Goal: Task Accomplishment & Management: Use online tool/utility

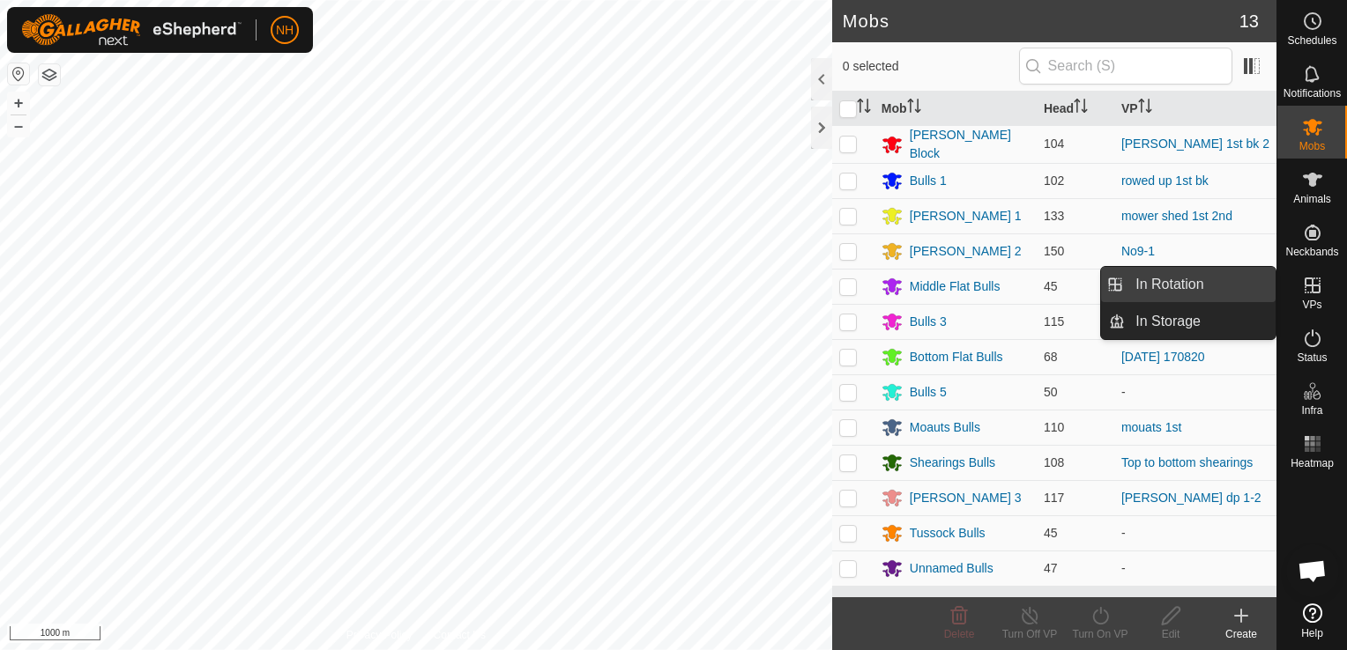
click at [1188, 279] on link "In Rotation" at bounding box center [1200, 284] width 151 height 35
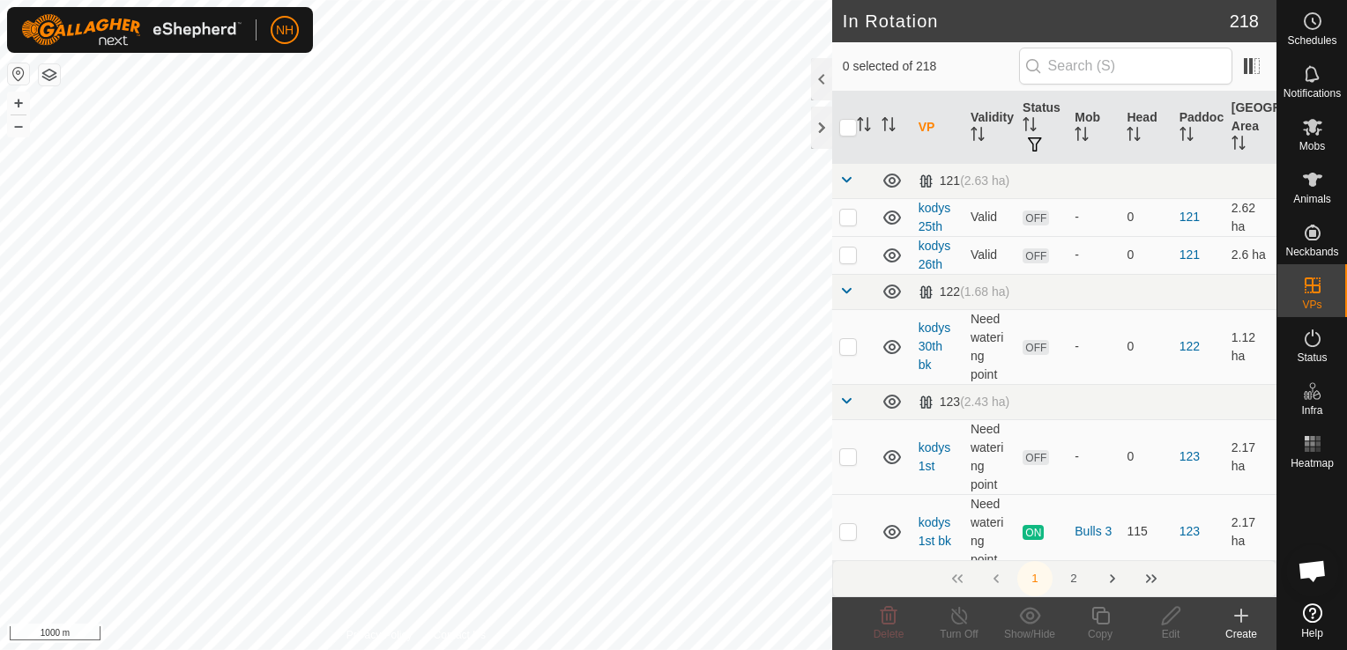
click at [1237, 616] on icon at bounding box center [1241, 616] width 12 height 0
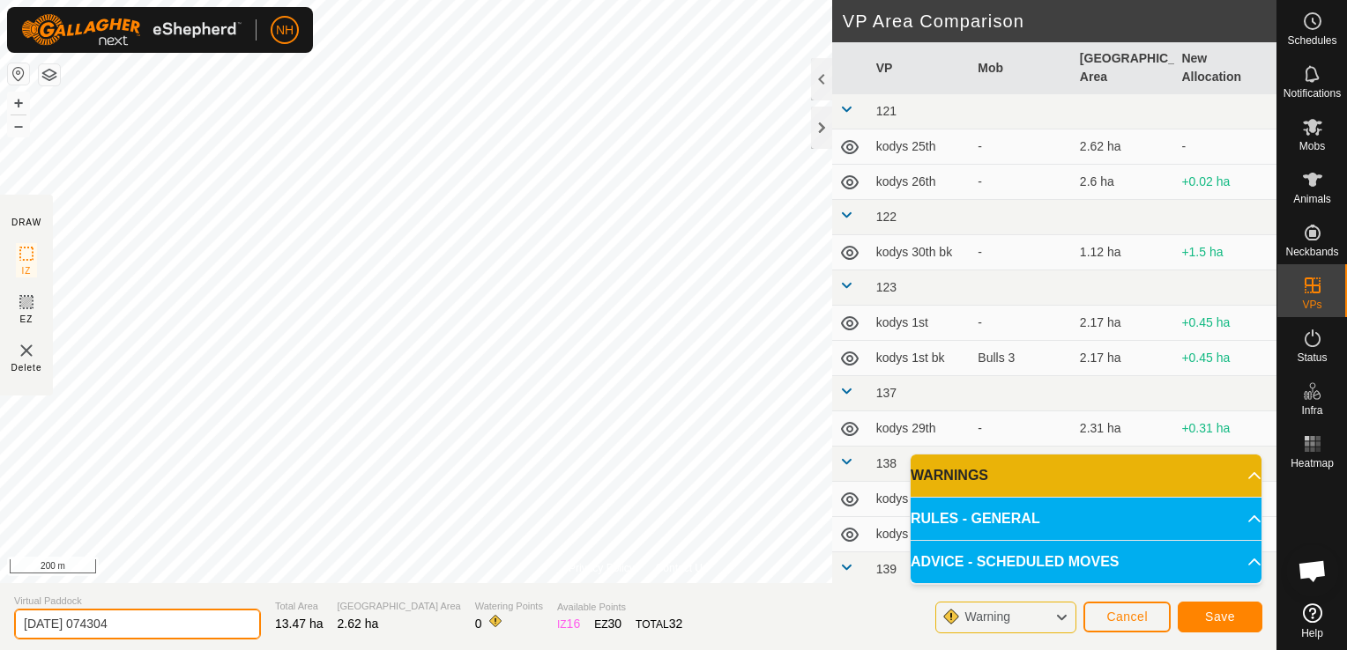
click at [112, 613] on input "[DATE] 074304" at bounding box center [137, 624] width 247 height 31
click at [175, 617] on input "[DATE] 074304" at bounding box center [137, 624] width 247 height 31
type input "2"
type input "unammed 2nd"
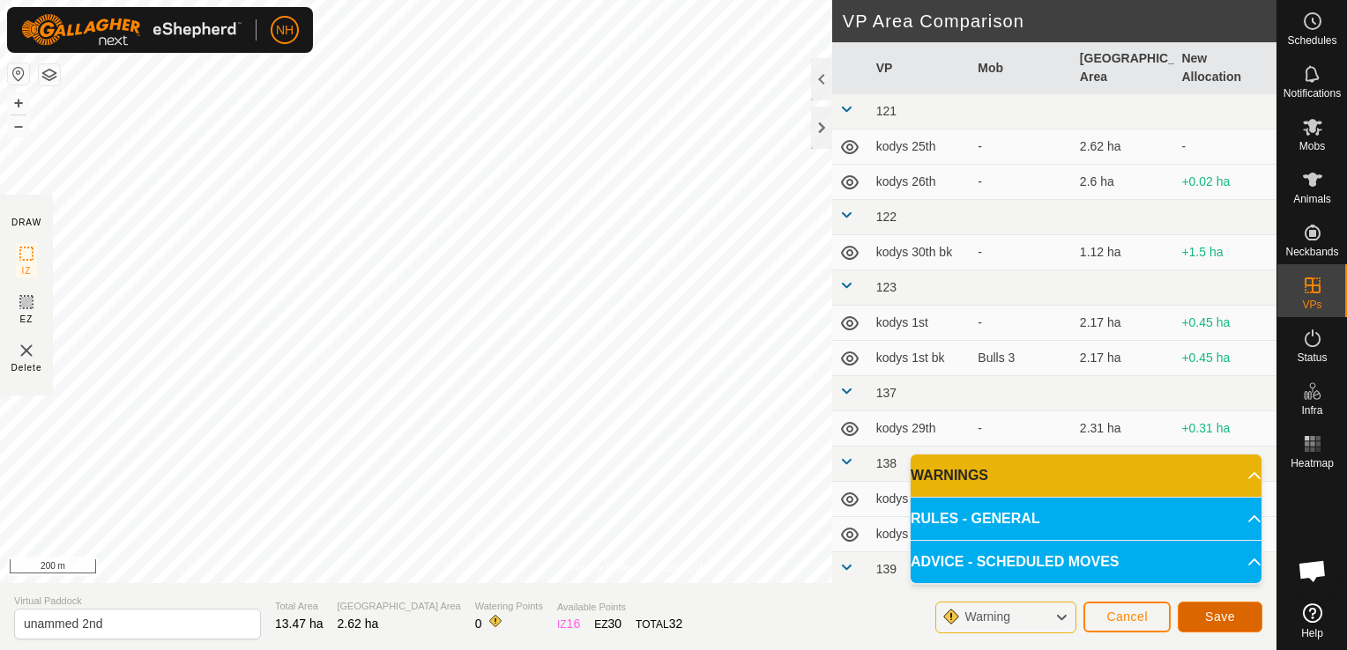
click at [1227, 621] on span "Save" at bounding box center [1220, 617] width 30 height 14
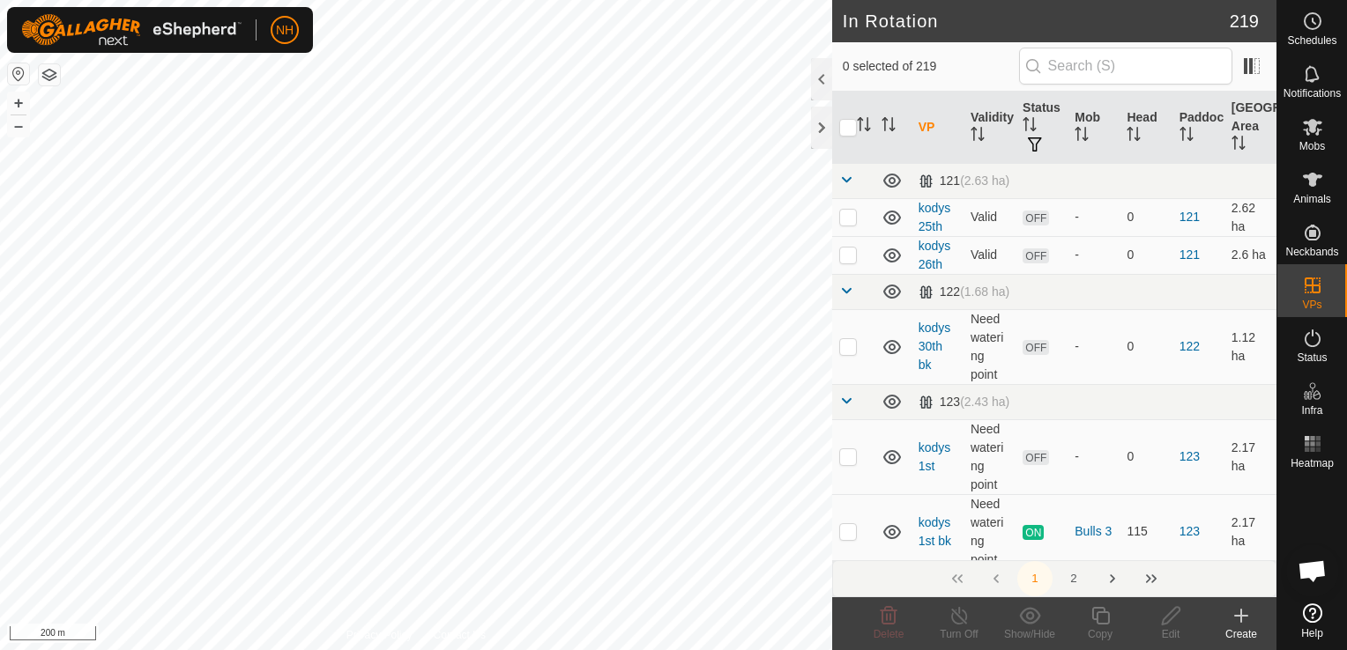
click at [1245, 619] on icon at bounding box center [1240, 616] width 21 height 21
click at [832, 325] on div "Privacy Policy Contact Us K41 1966948522 Moauts Bulls mouats 1st + – ⇧ i 200 m" at bounding box center [416, 325] width 832 height 650
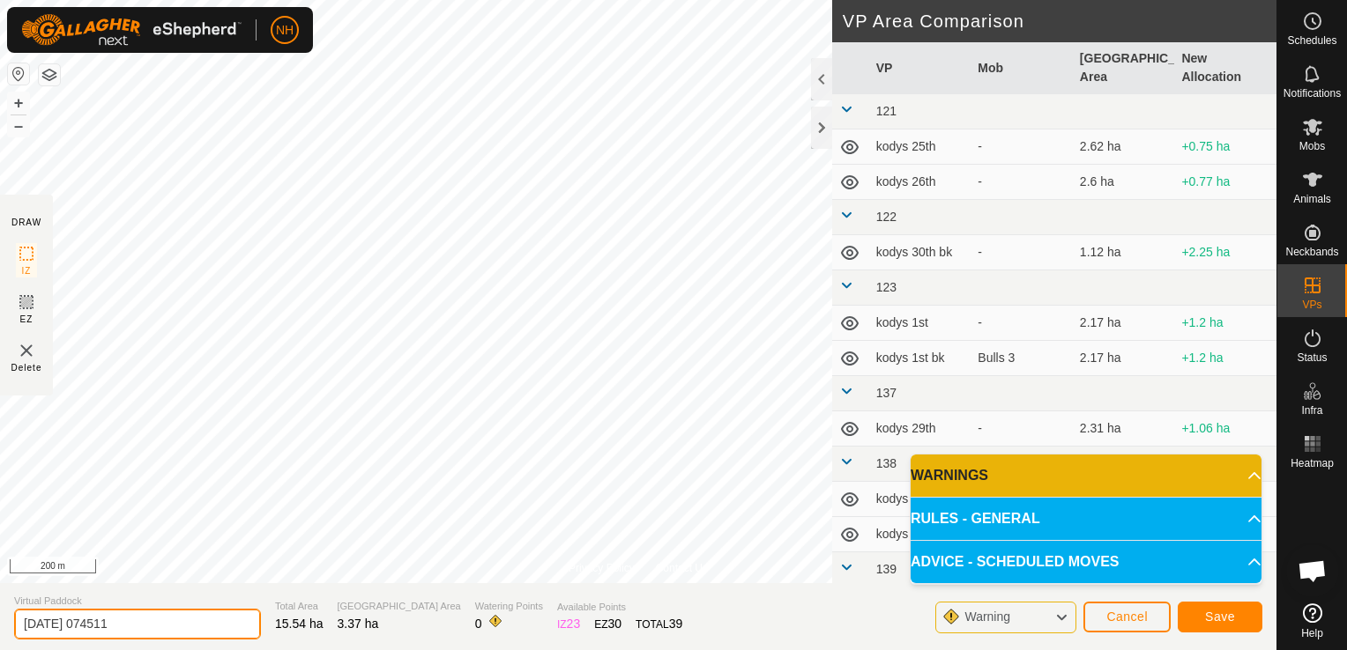
click at [197, 616] on input "[DATE] 074511" at bounding box center [137, 624] width 247 height 31
type input "2"
type input "tussock 2nd"
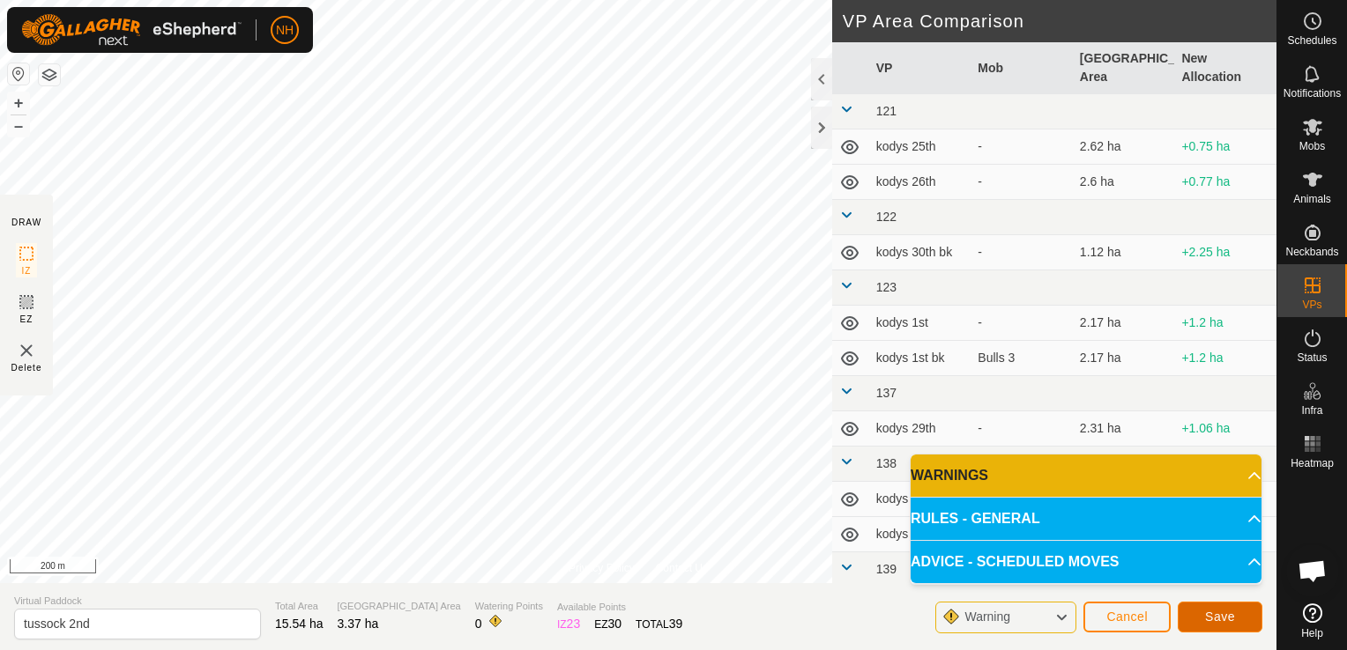
click at [1213, 619] on span "Save" at bounding box center [1220, 617] width 30 height 14
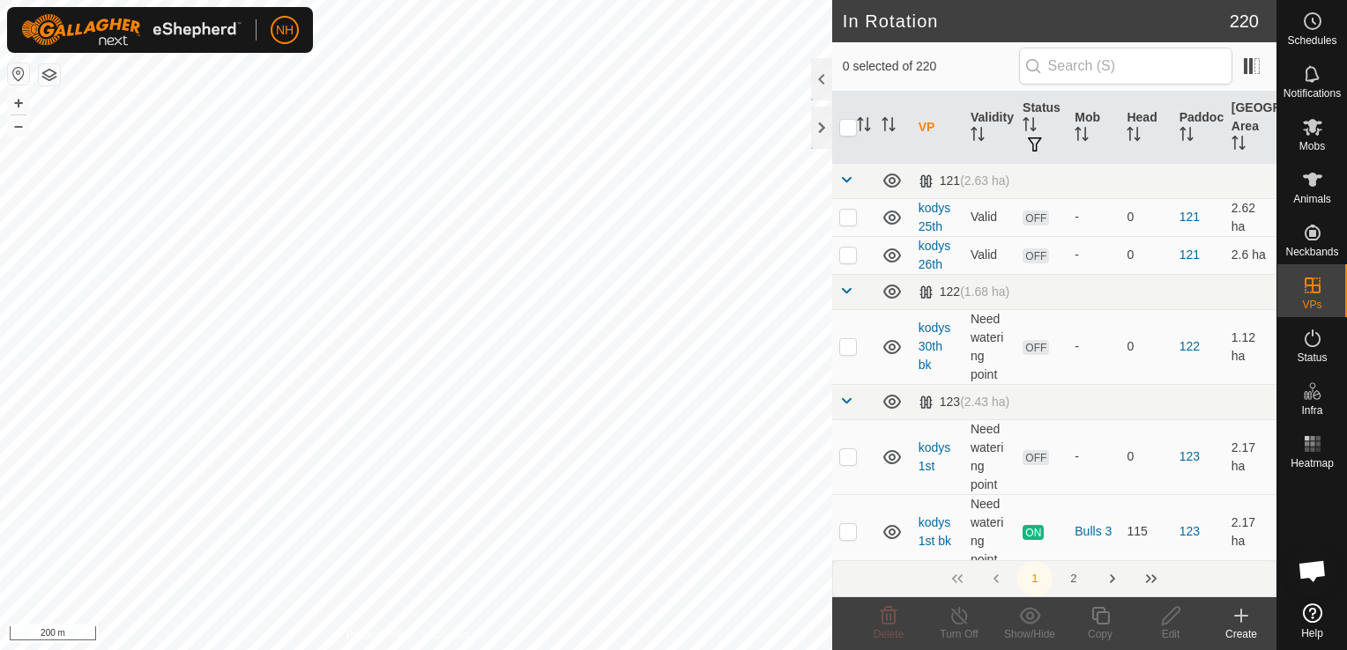
click at [1239, 615] on icon at bounding box center [1240, 616] width 21 height 21
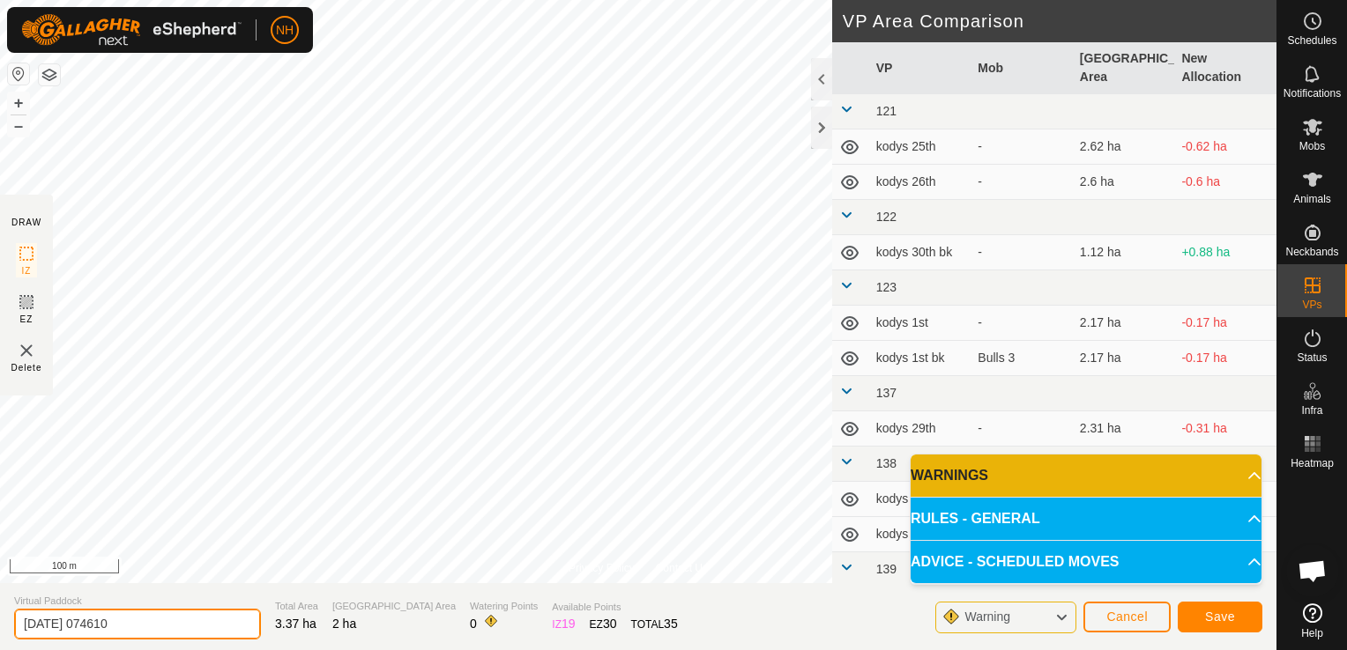
click at [212, 621] on input "[DATE] 074610" at bounding box center [137, 624] width 247 height 31
type input "2"
type input "kodys 2nd"
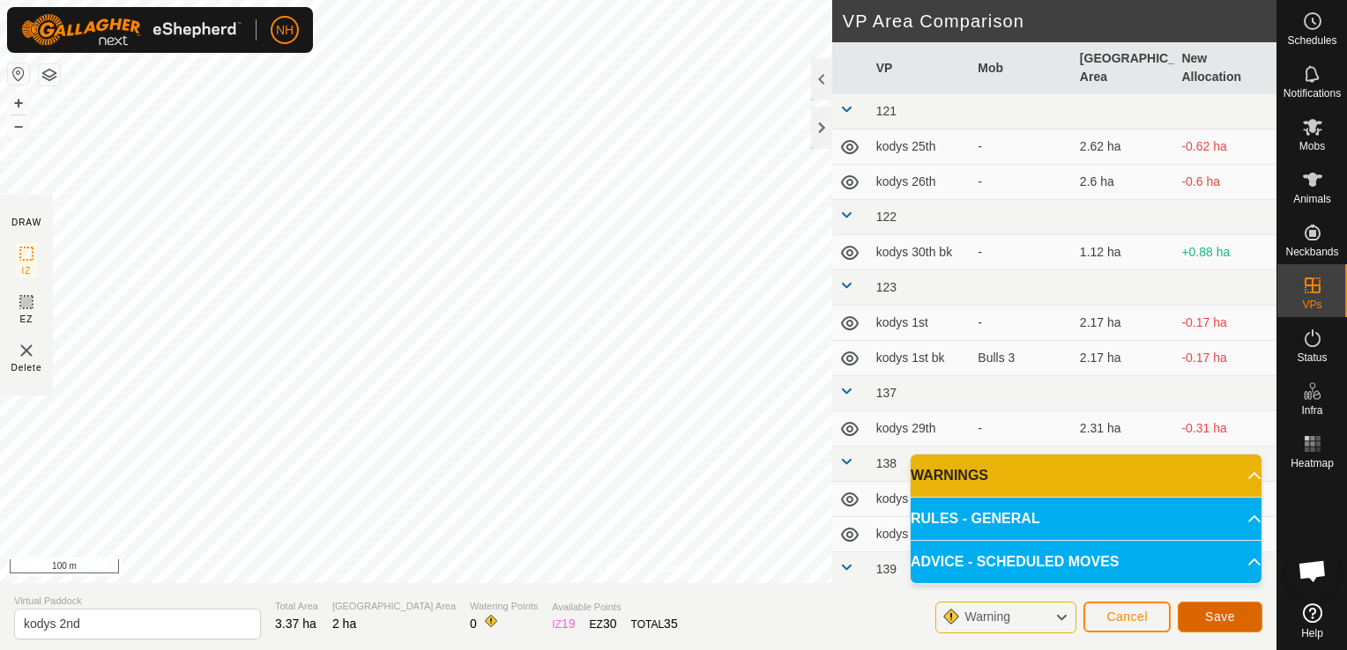
click at [1229, 615] on span "Save" at bounding box center [1220, 617] width 30 height 14
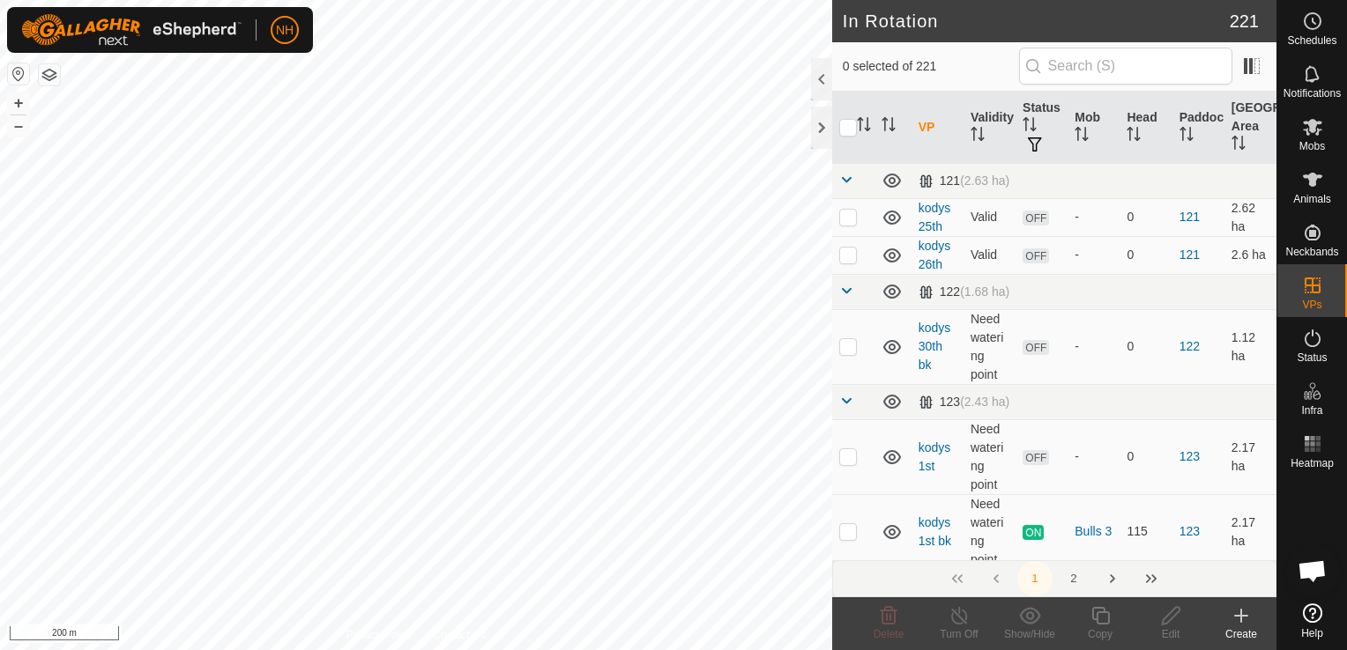
click at [1244, 613] on icon at bounding box center [1240, 616] width 21 height 21
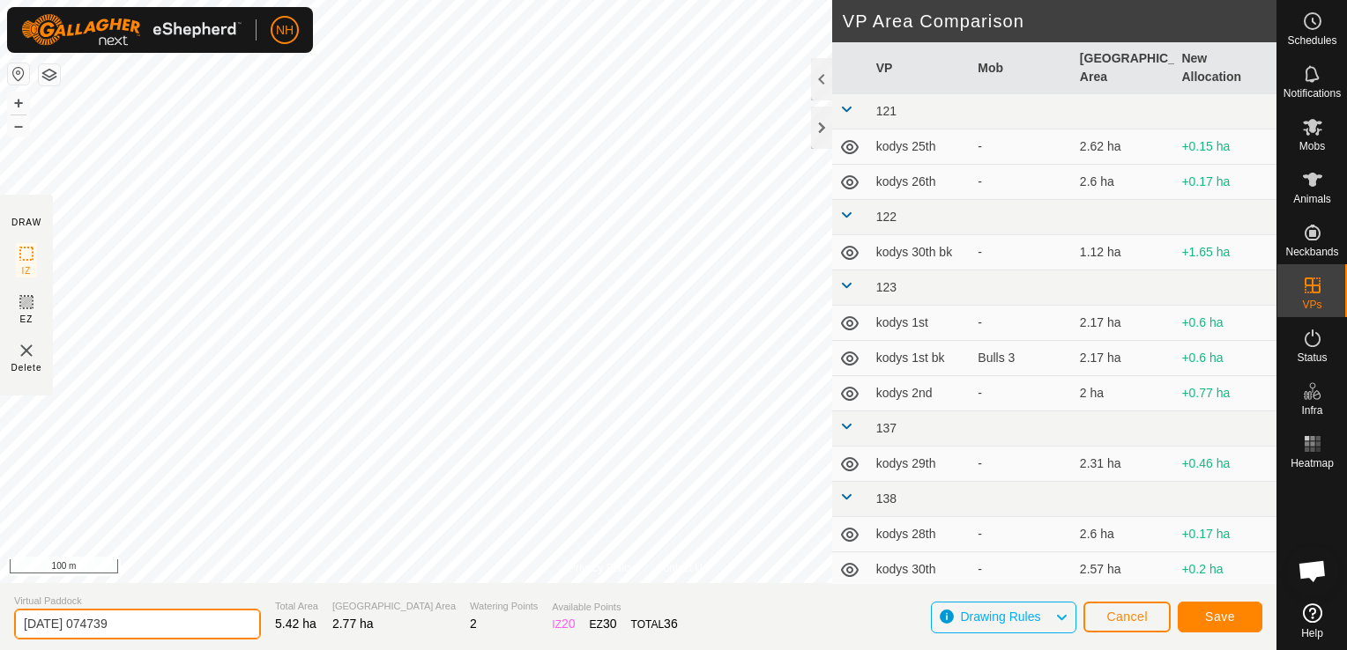
click at [204, 621] on input "[DATE] 074739" at bounding box center [137, 624] width 247 height 31
type input "2"
type input "rowed 2nd"
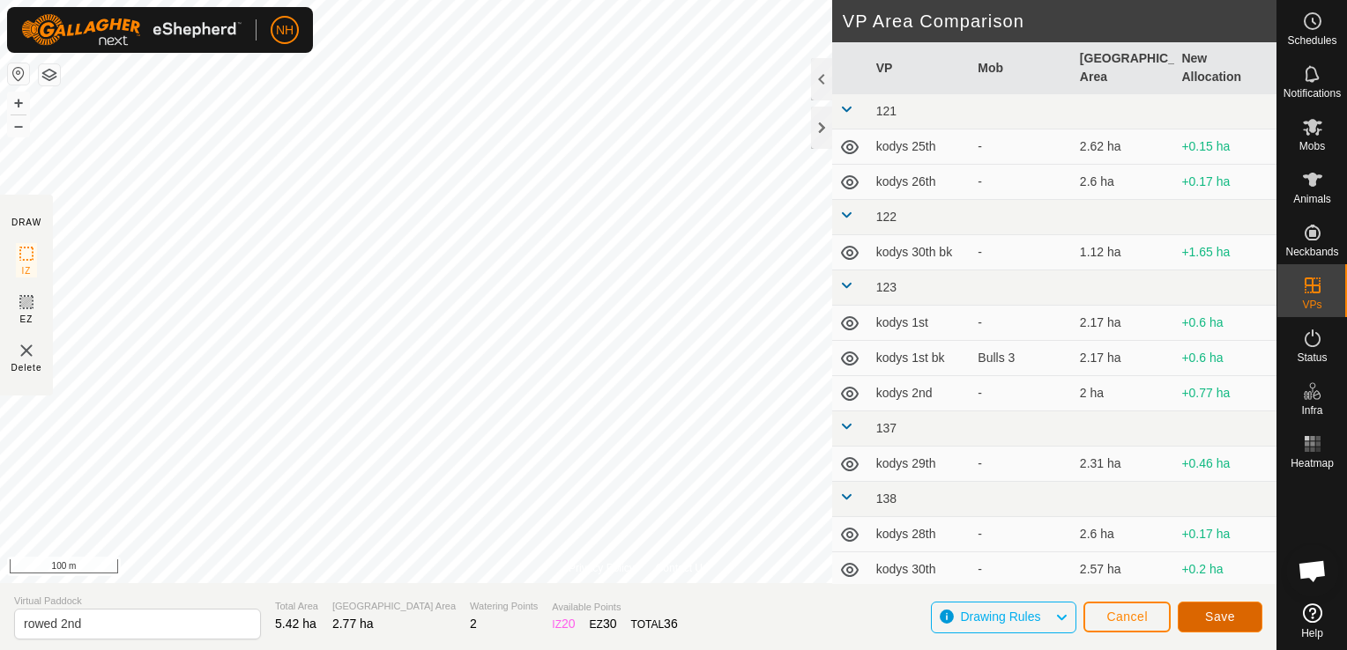
click at [1207, 618] on span "Save" at bounding box center [1220, 617] width 30 height 14
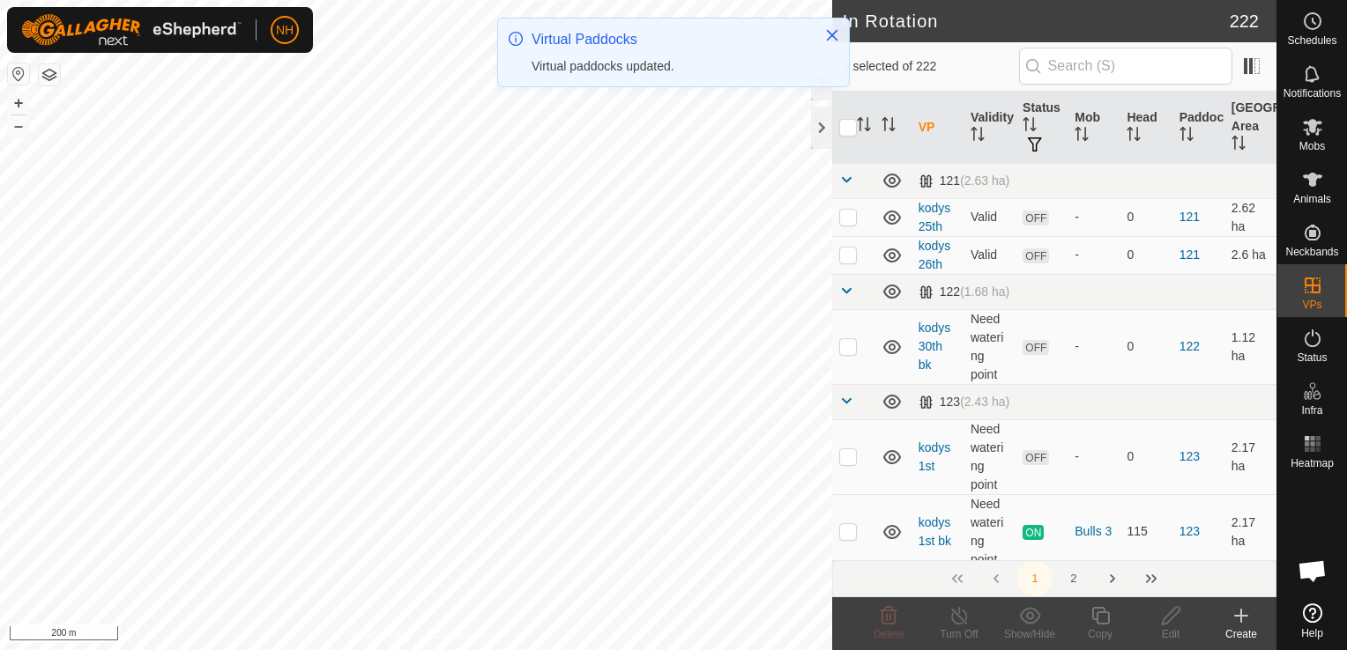
click at [1241, 619] on icon at bounding box center [1241, 616] width 0 height 12
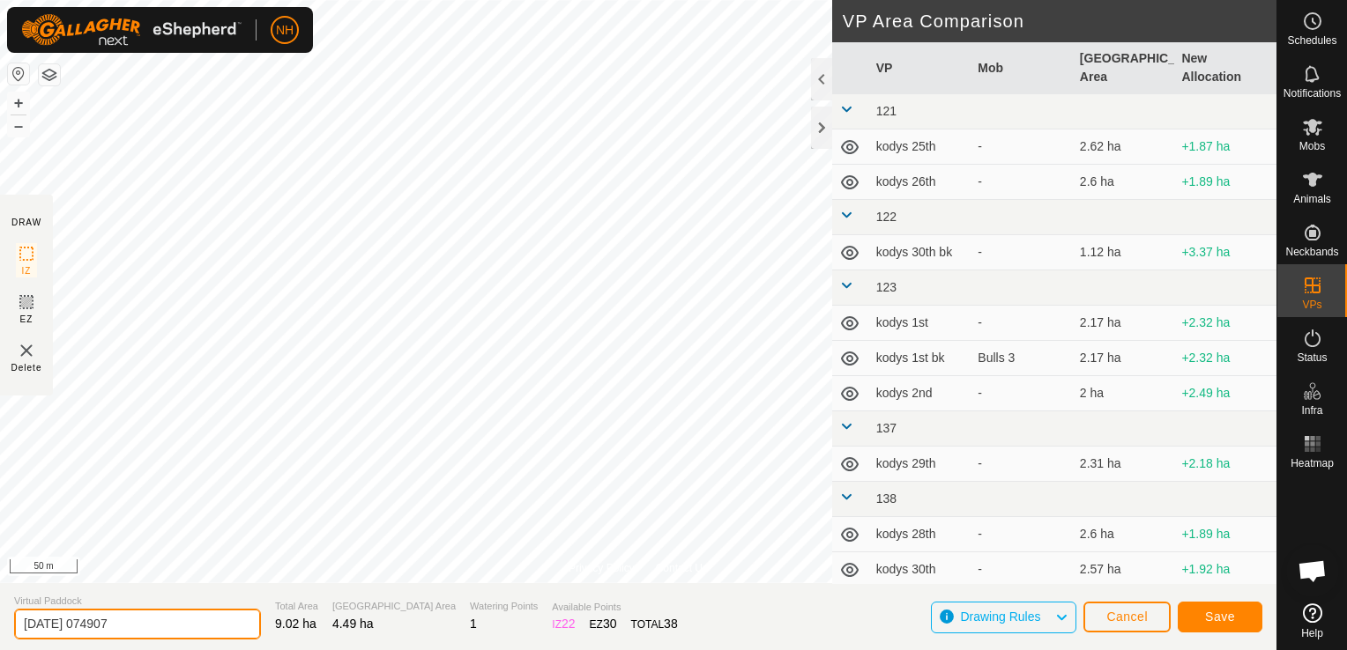
click at [197, 615] on input "[DATE] 074907" at bounding box center [137, 624] width 247 height 31
type input "2"
type input "[PERSON_NAME] 2nd"
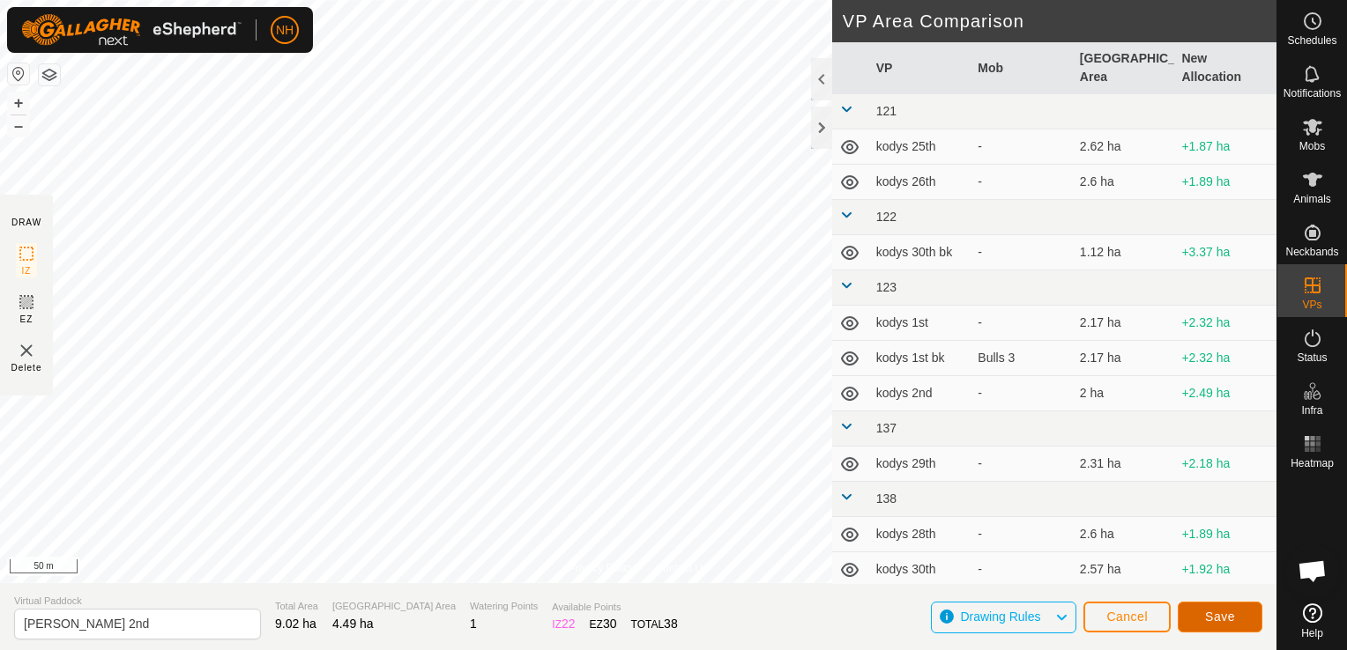
click at [1215, 613] on span "Save" at bounding box center [1220, 617] width 30 height 14
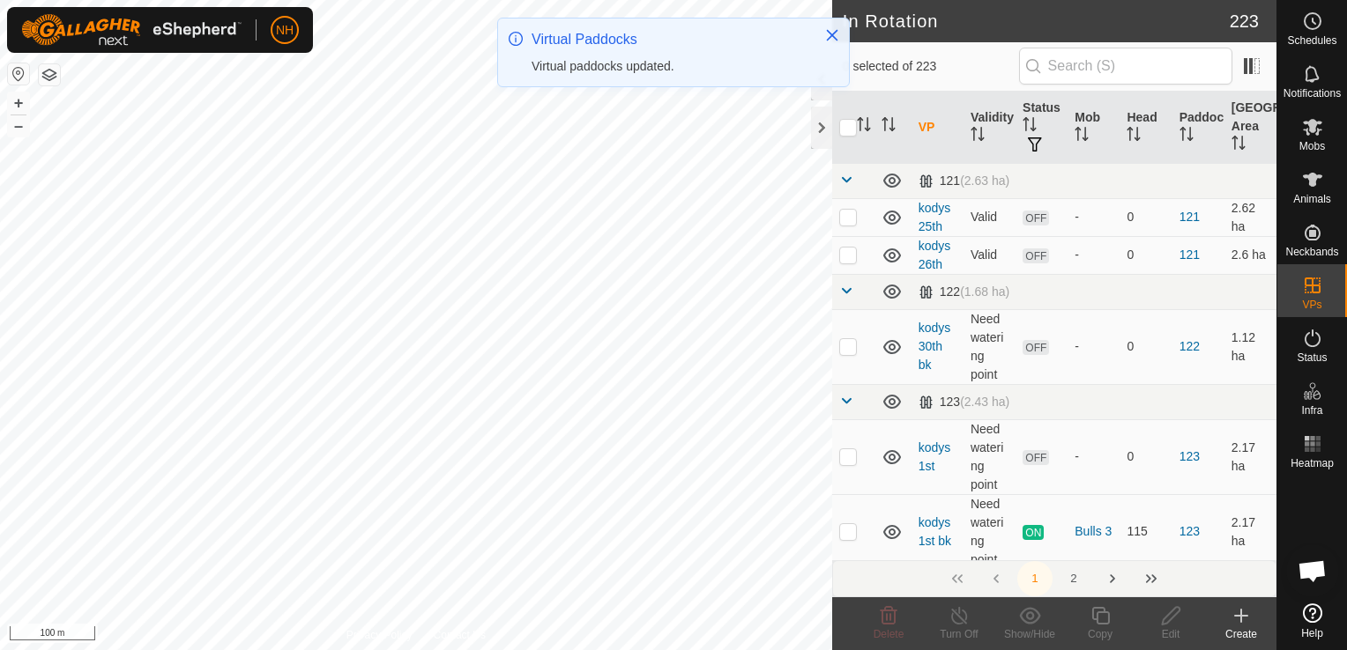
click at [1241, 616] on icon at bounding box center [1241, 616] width 12 height 0
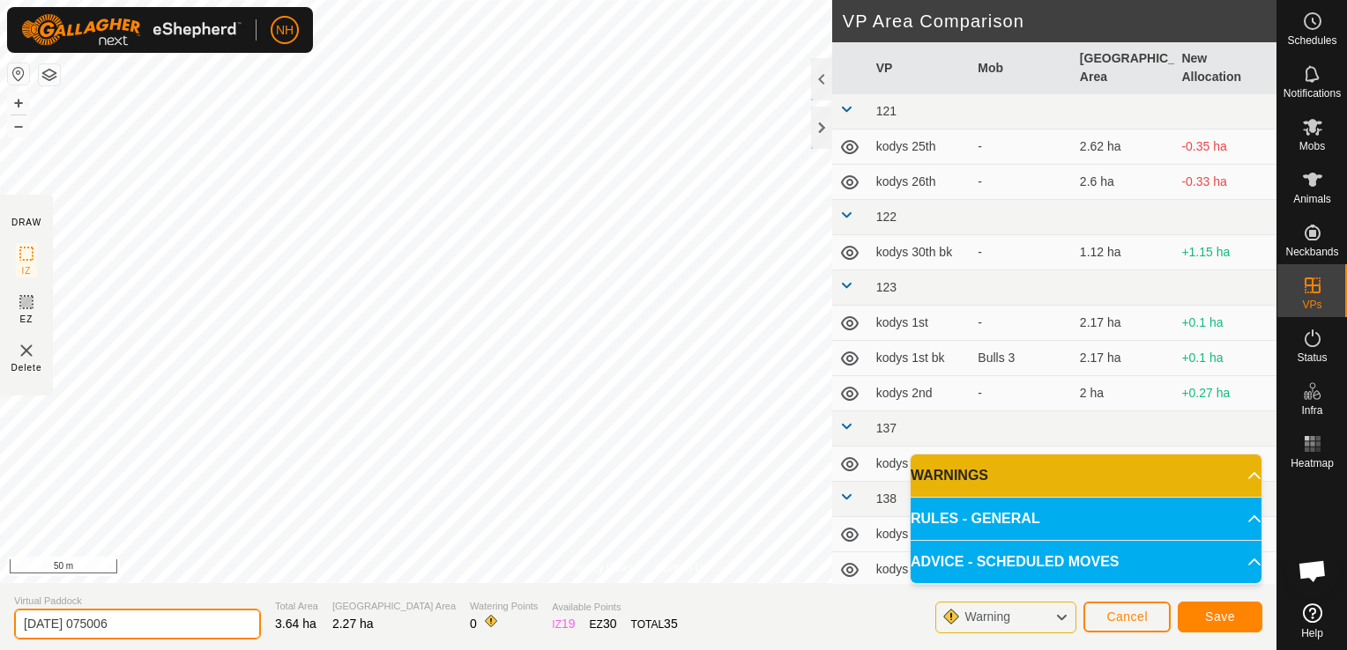
click at [212, 625] on input "[DATE] 075006" at bounding box center [137, 624] width 247 height 31
type input "2"
type input "mower shed 2nd"
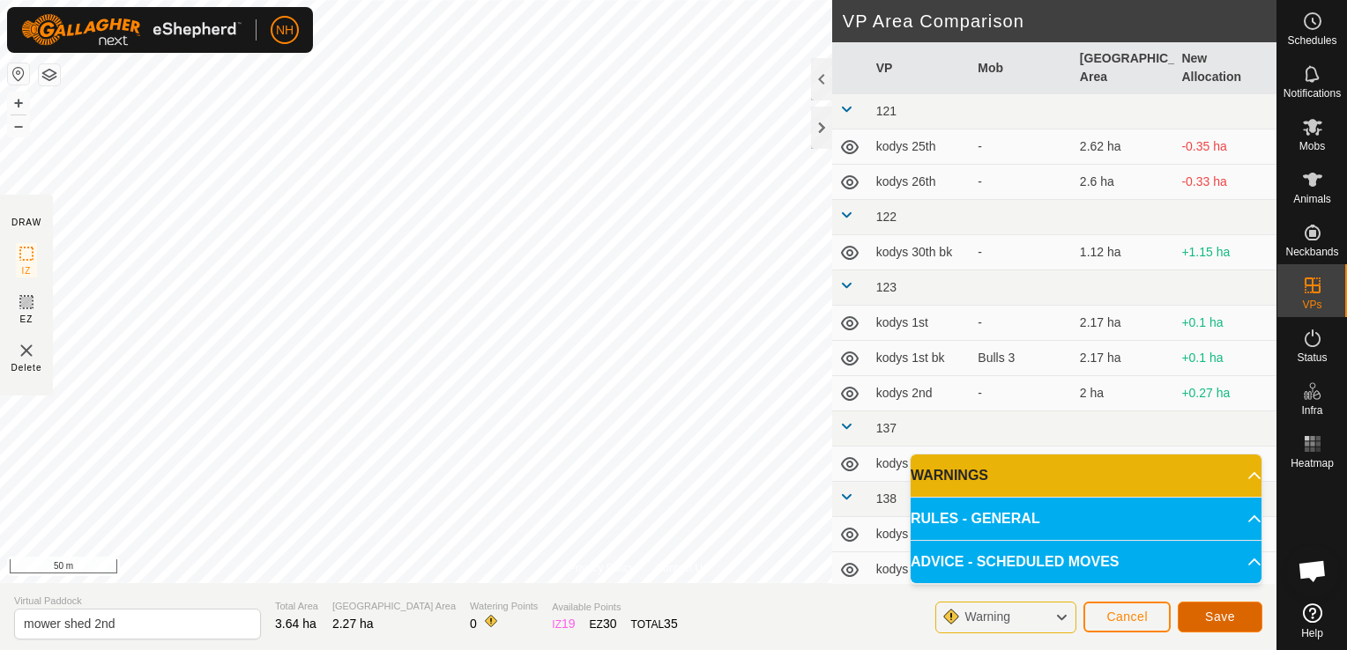
click at [1206, 612] on span "Save" at bounding box center [1220, 617] width 30 height 14
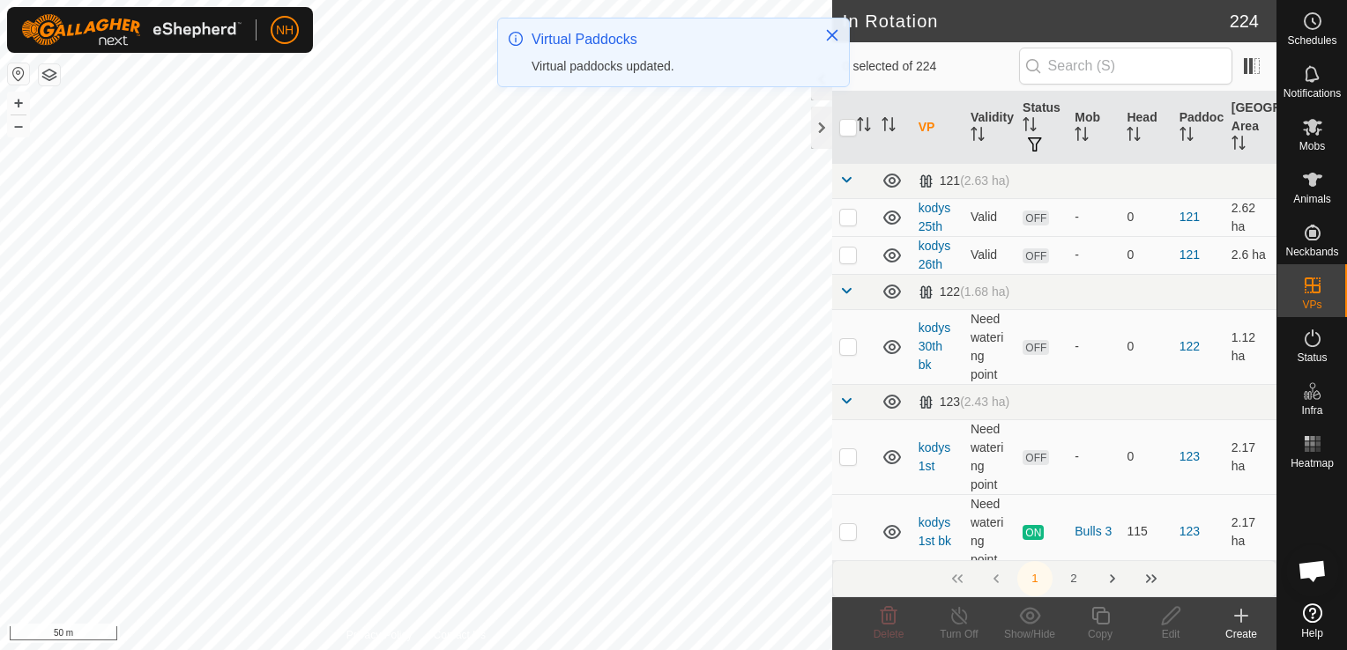
click at [1243, 619] on icon at bounding box center [1240, 616] width 21 height 21
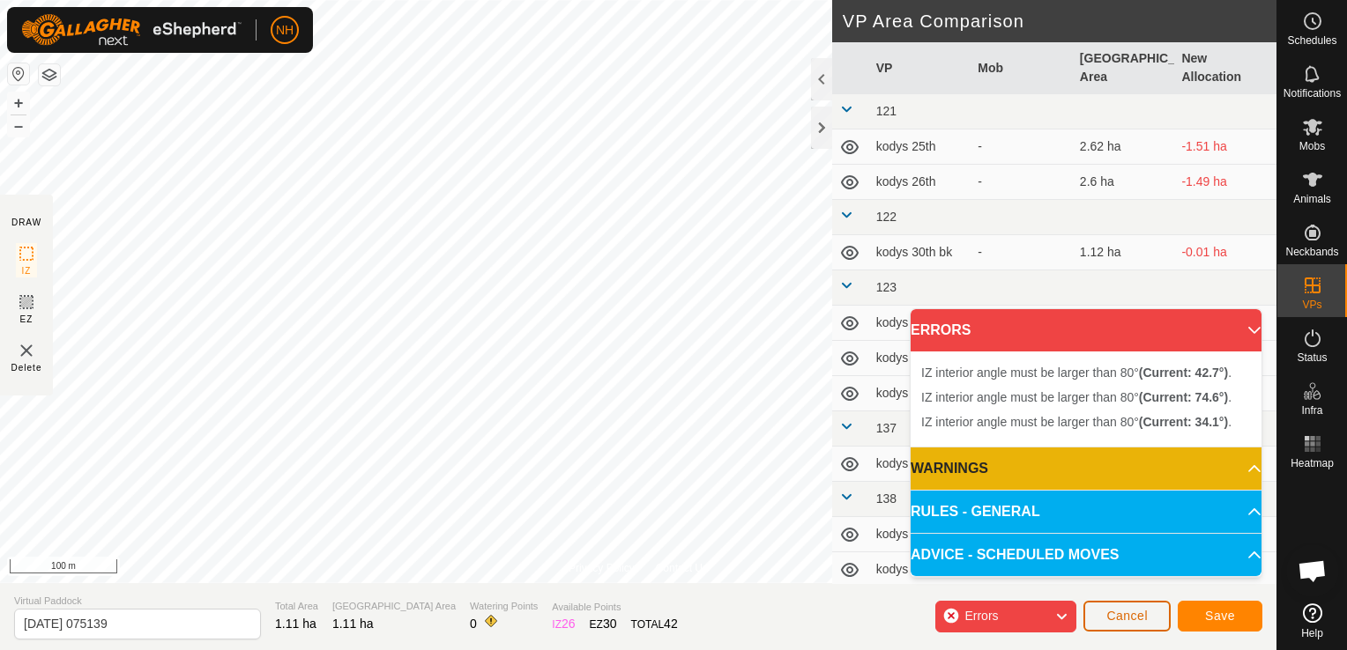
click at [1139, 621] on span "Cancel" at bounding box center [1126, 616] width 41 height 14
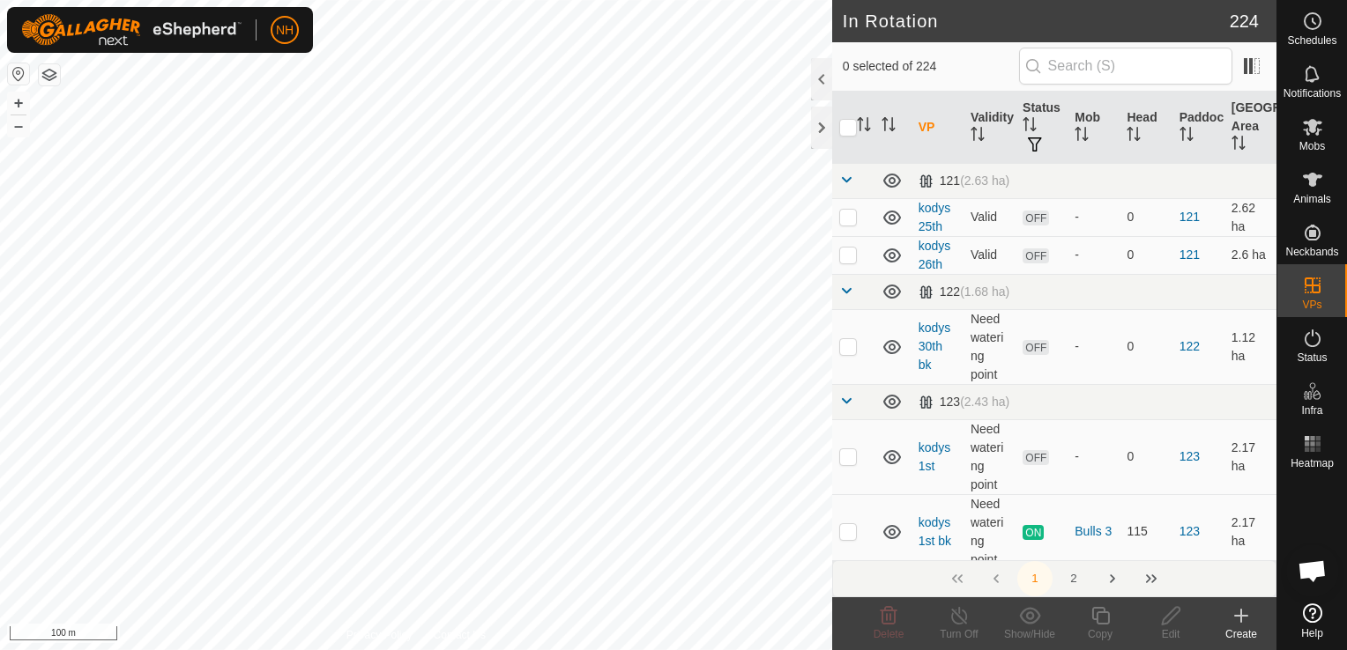
click at [1237, 616] on icon at bounding box center [1241, 616] width 12 height 0
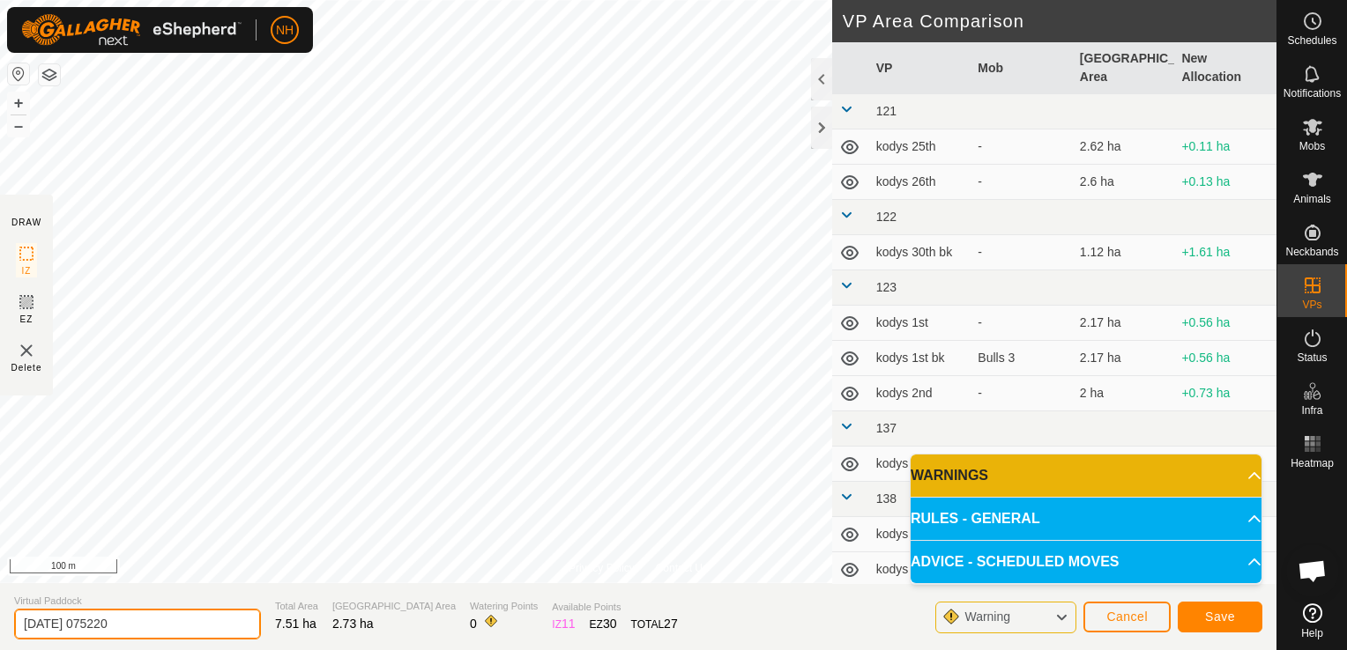
click at [214, 622] on input "[DATE] 075220" at bounding box center [137, 624] width 247 height 31
type input "2"
type input "mouats 2nd"
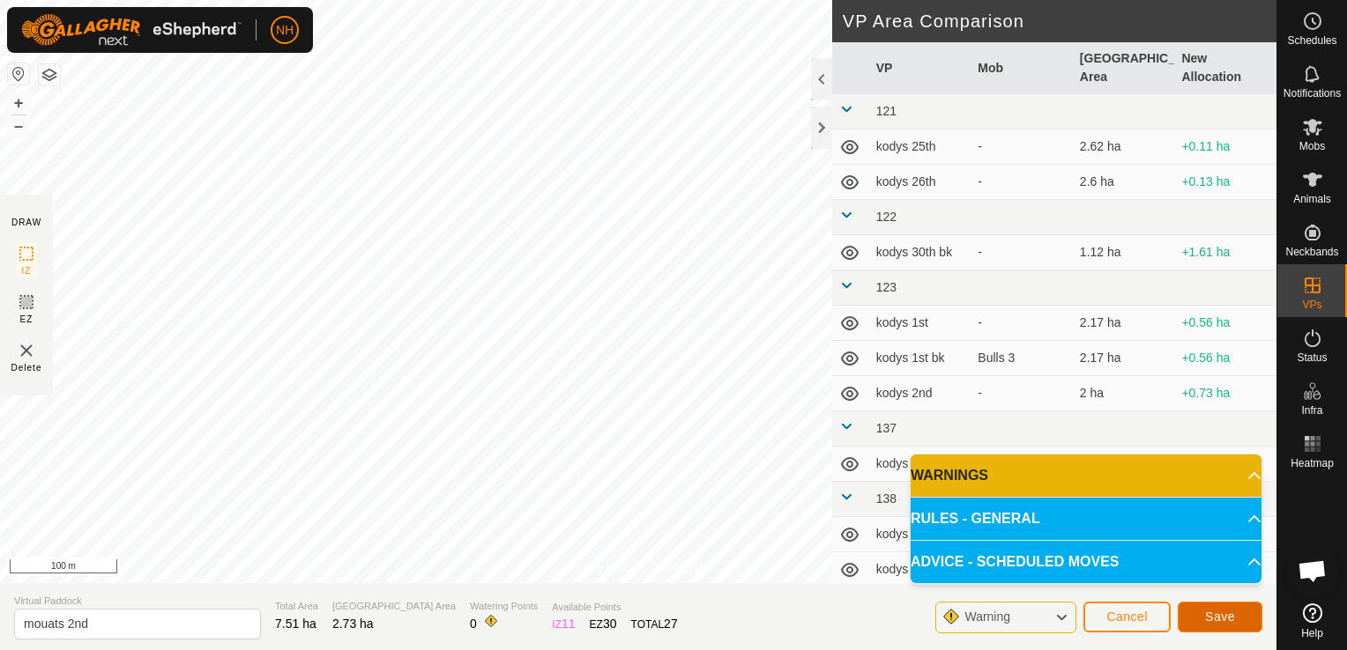
click at [1190, 618] on button "Save" at bounding box center [1220, 617] width 85 height 31
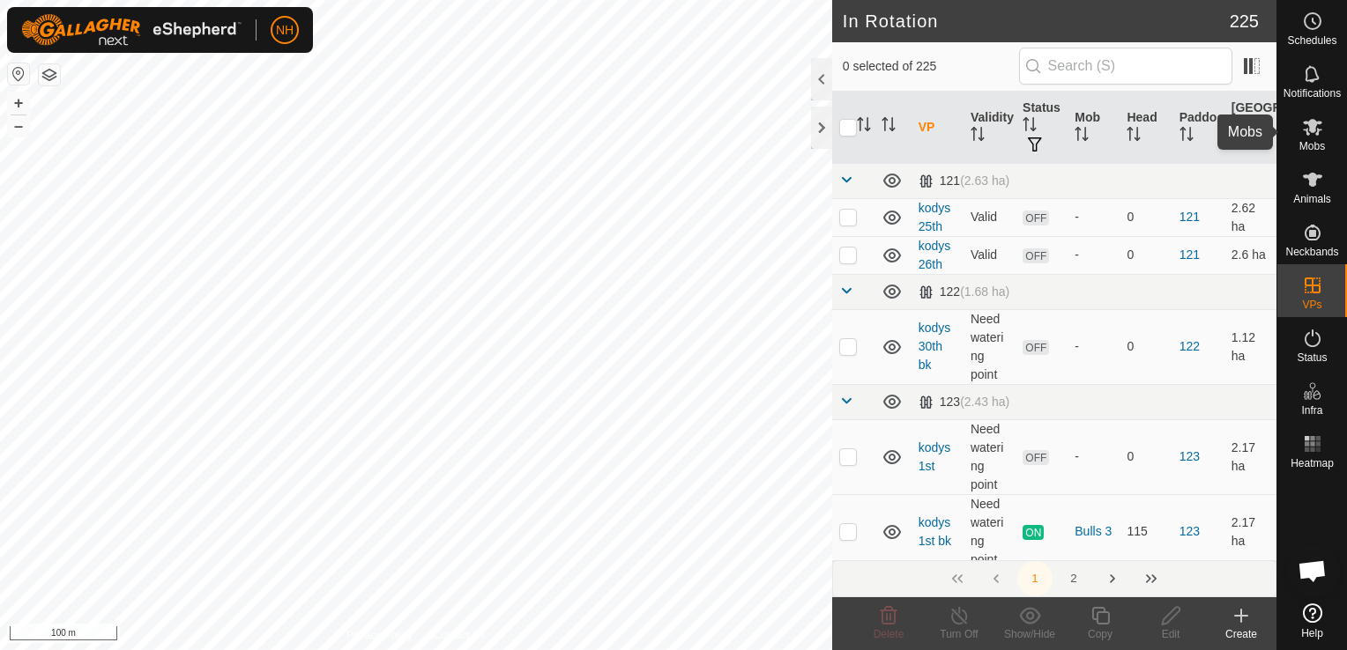
click at [1322, 133] on icon at bounding box center [1312, 126] width 21 height 21
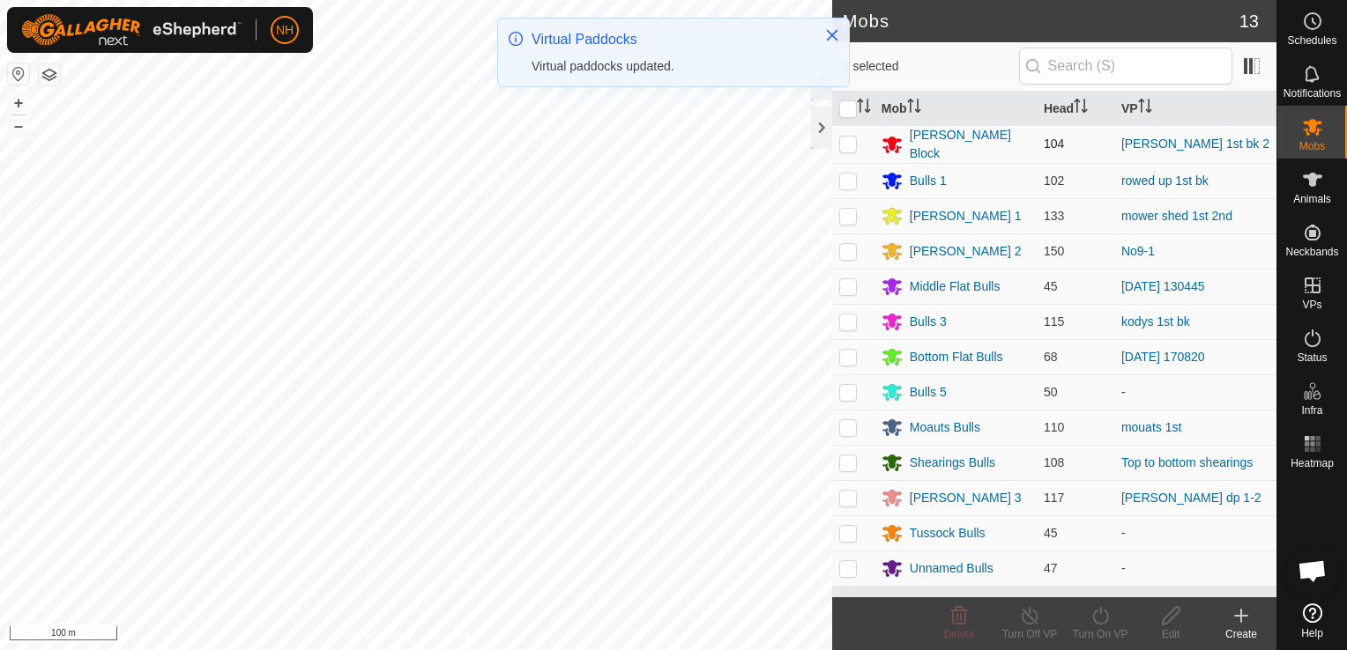
click at [839, 143] on p-checkbox at bounding box center [848, 144] width 18 height 14
checkbox input "true"
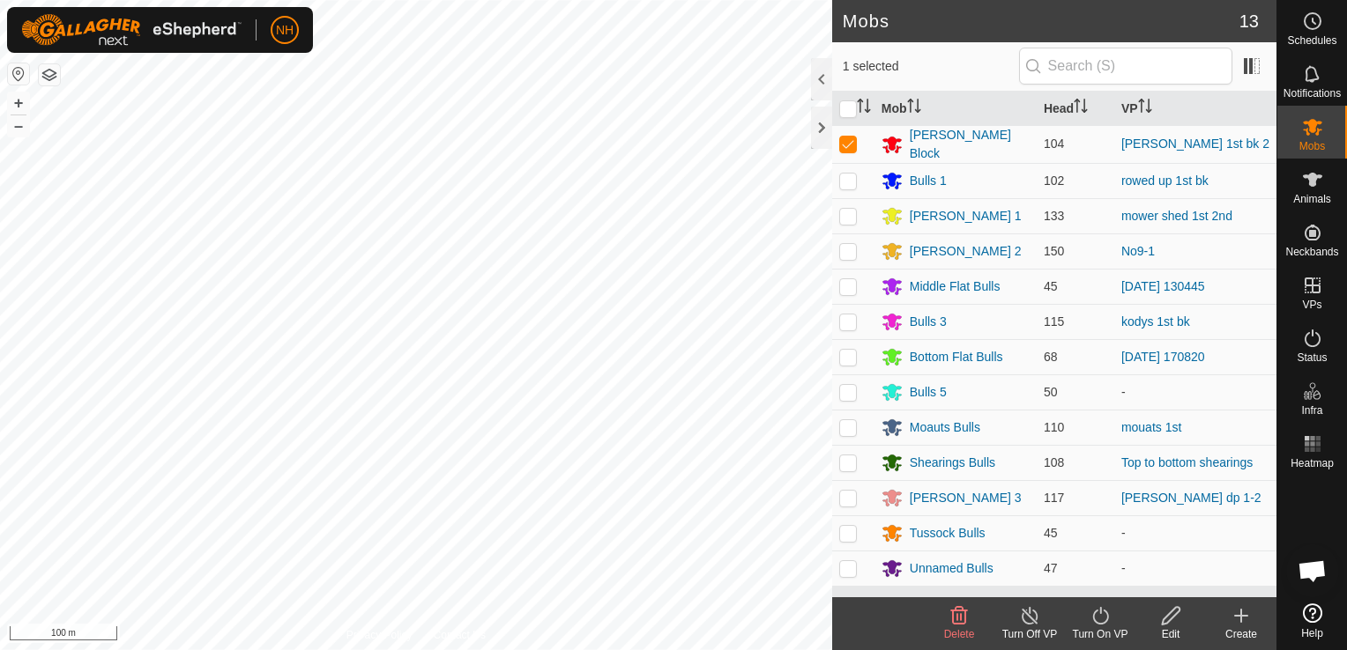
click at [1100, 619] on icon at bounding box center [1100, 616] width 22 height 21
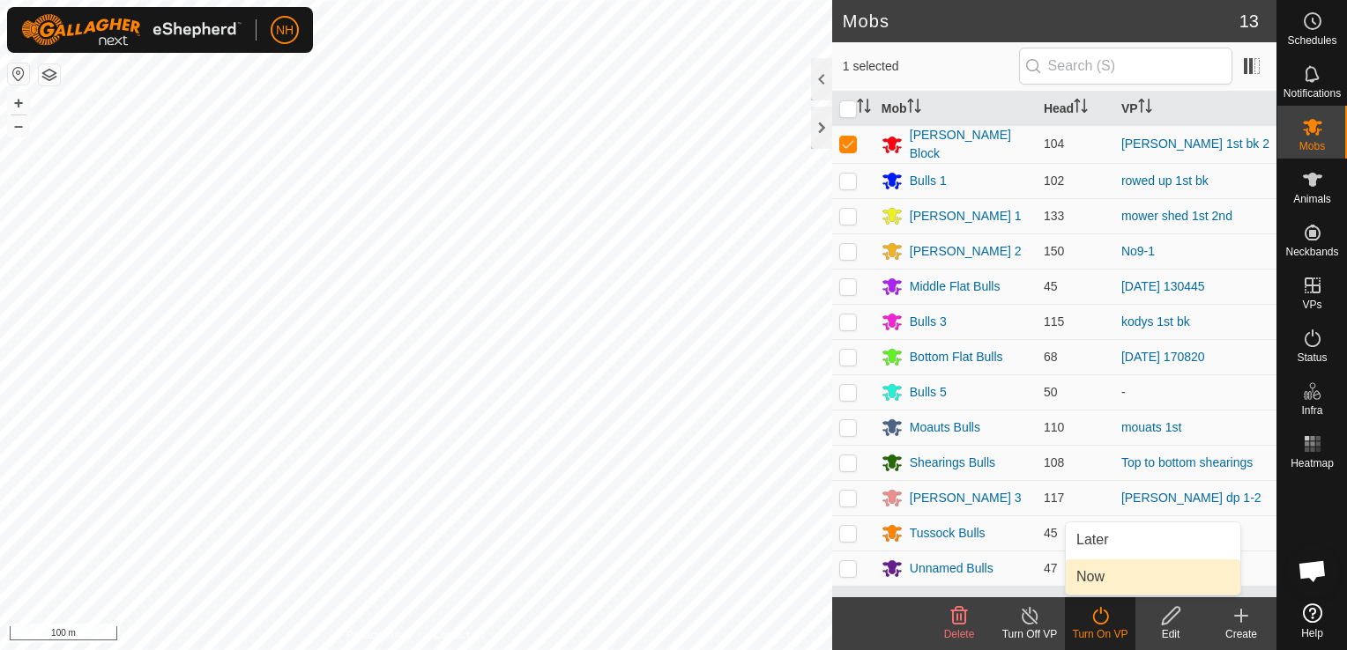
click at [1092, 574] on link "Now" at bounding box center [1153, 577] width 175 height 35
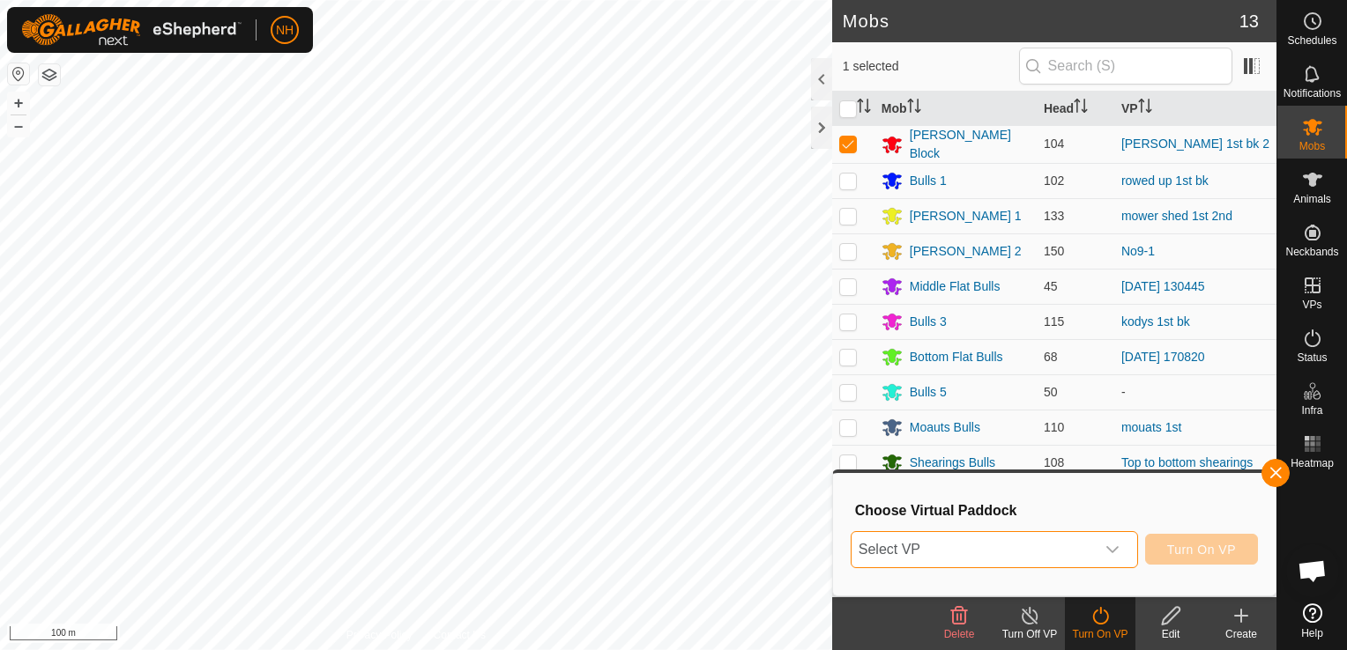
click at [952, 546] on span "Select VP" at bounding box center [972, 549] width 243 height 35
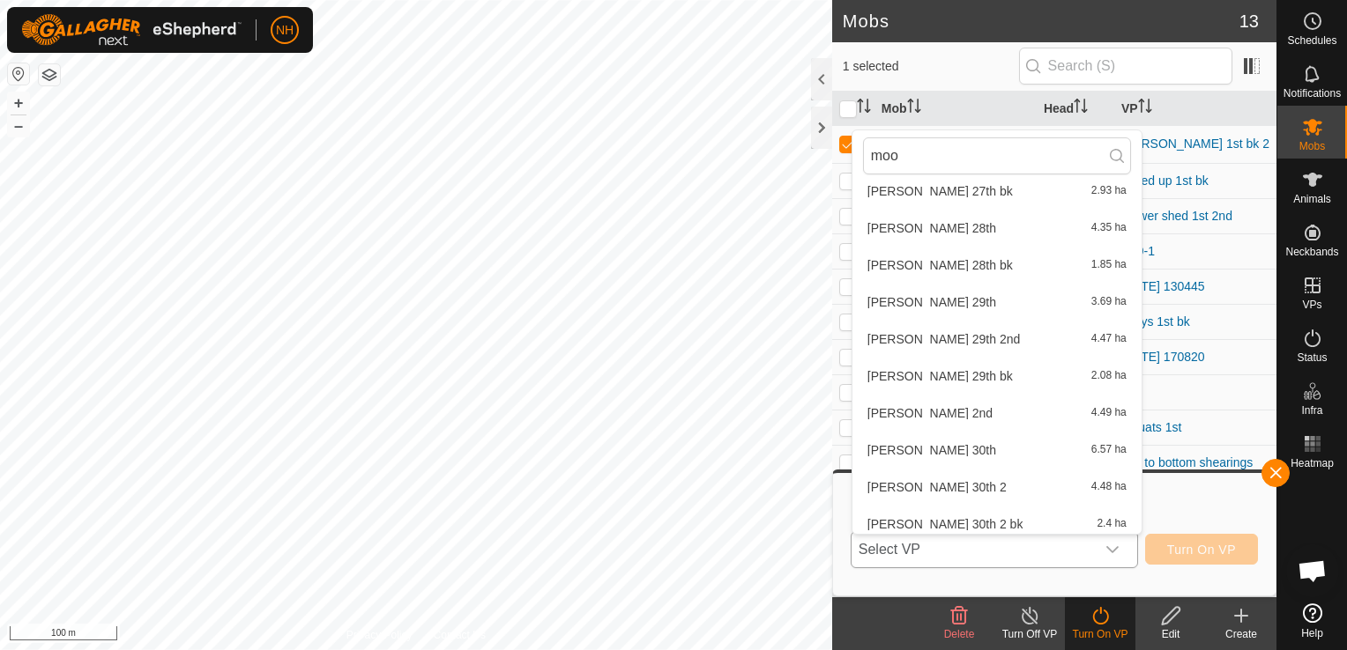
scroll to position [467, 0]
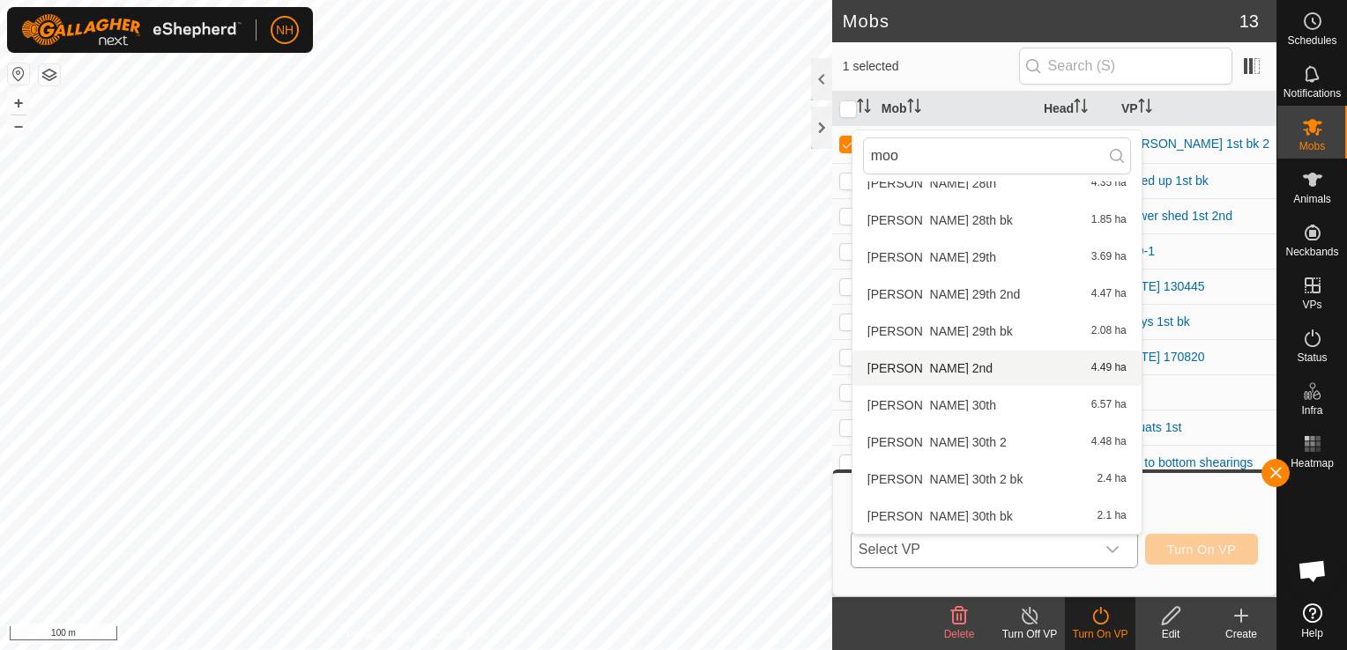
type input "moo"
click at [918, 363] on li "[PERSON_NAME] 2nd 4.49 ha" at bounding box center [996, 368] width 289 height 35
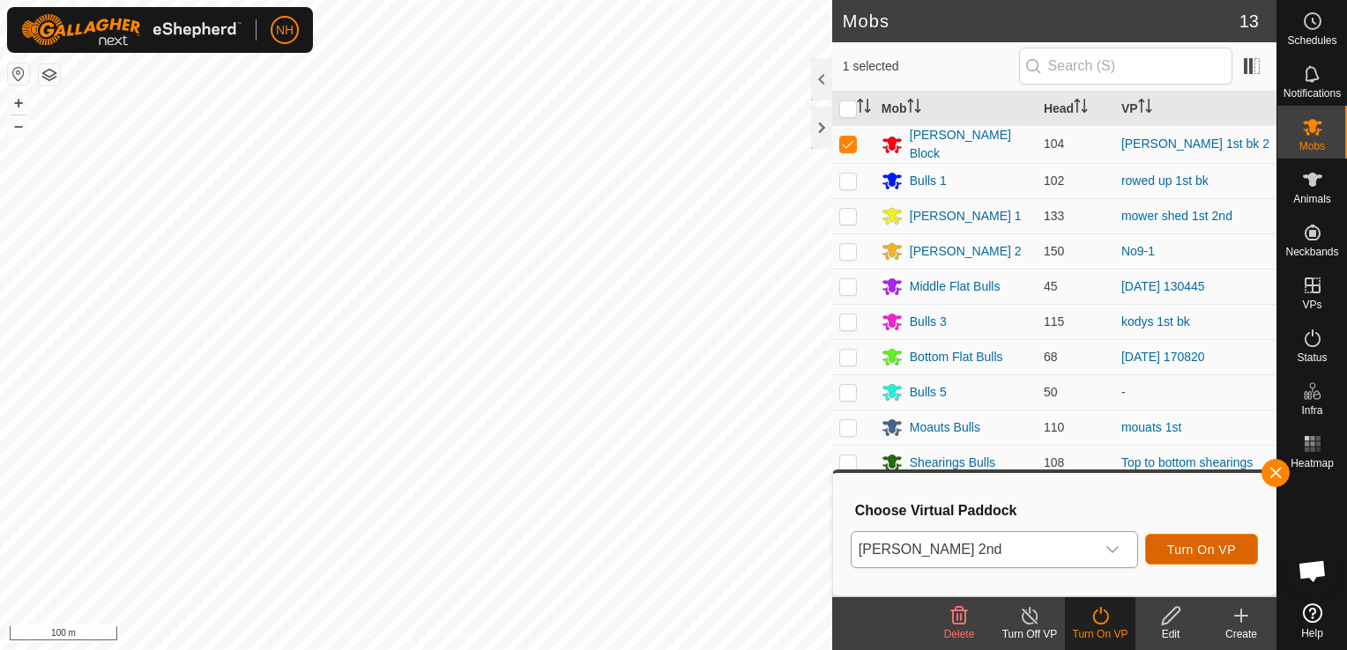
click at [1222, 543] on span "Turn On VP" at bounding box center [1201, 550] width 69 height 14
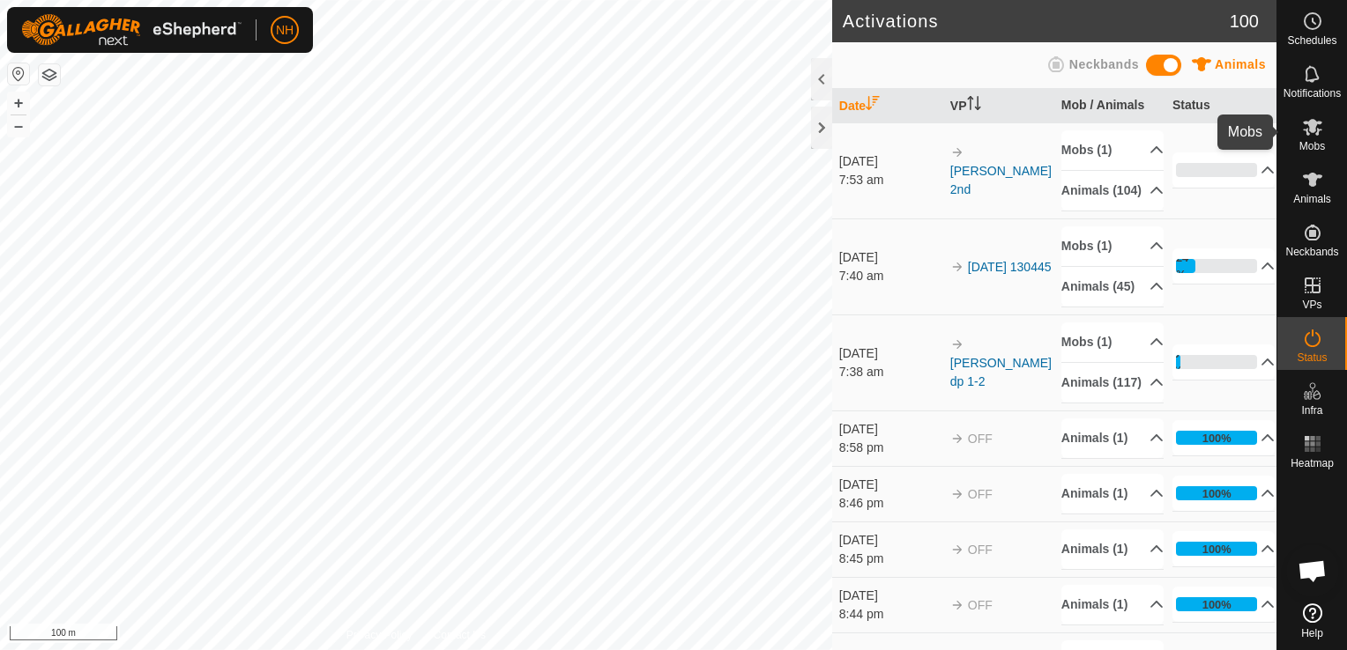
click at [1316, 141] on span "Mobs" at bounding box center [1312, 146] width 26 height 11
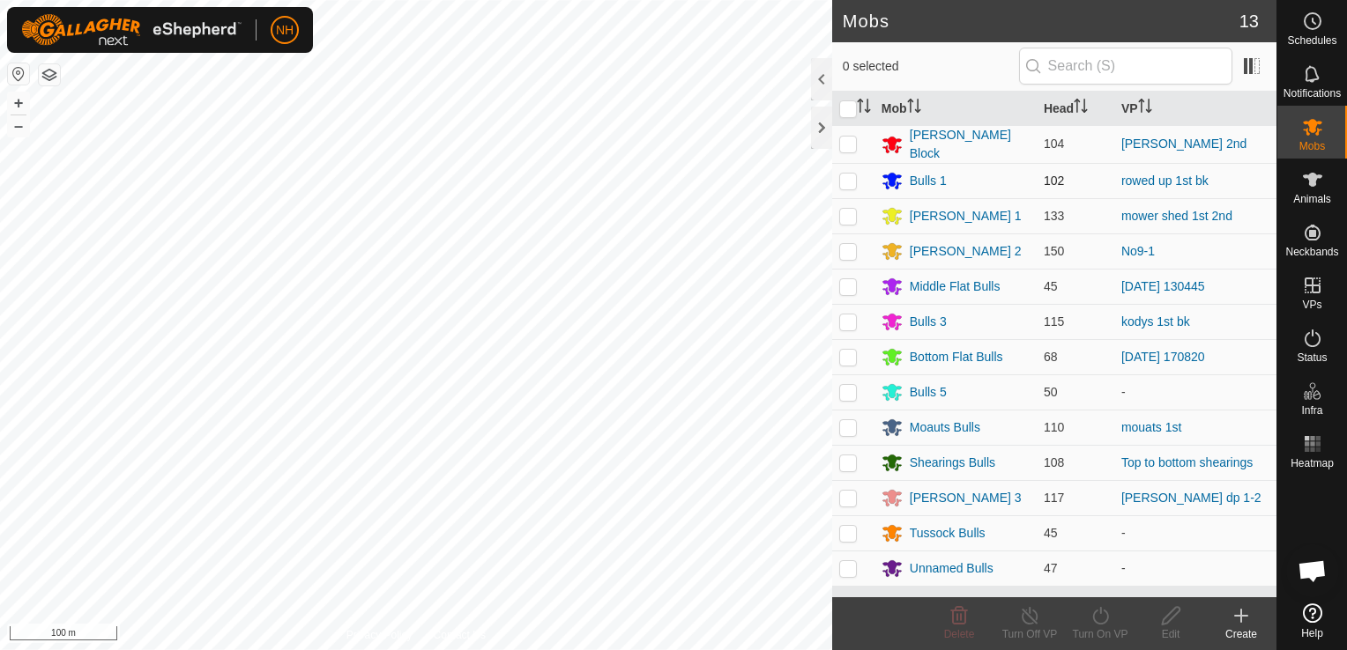
click at [847, 175] on p-checkbox at bounding box center [848, 181] width 18 height 14
checkbox input "true"
click at [1100, 621] on icon at bounding box center [1100, 616] width 22 height 21
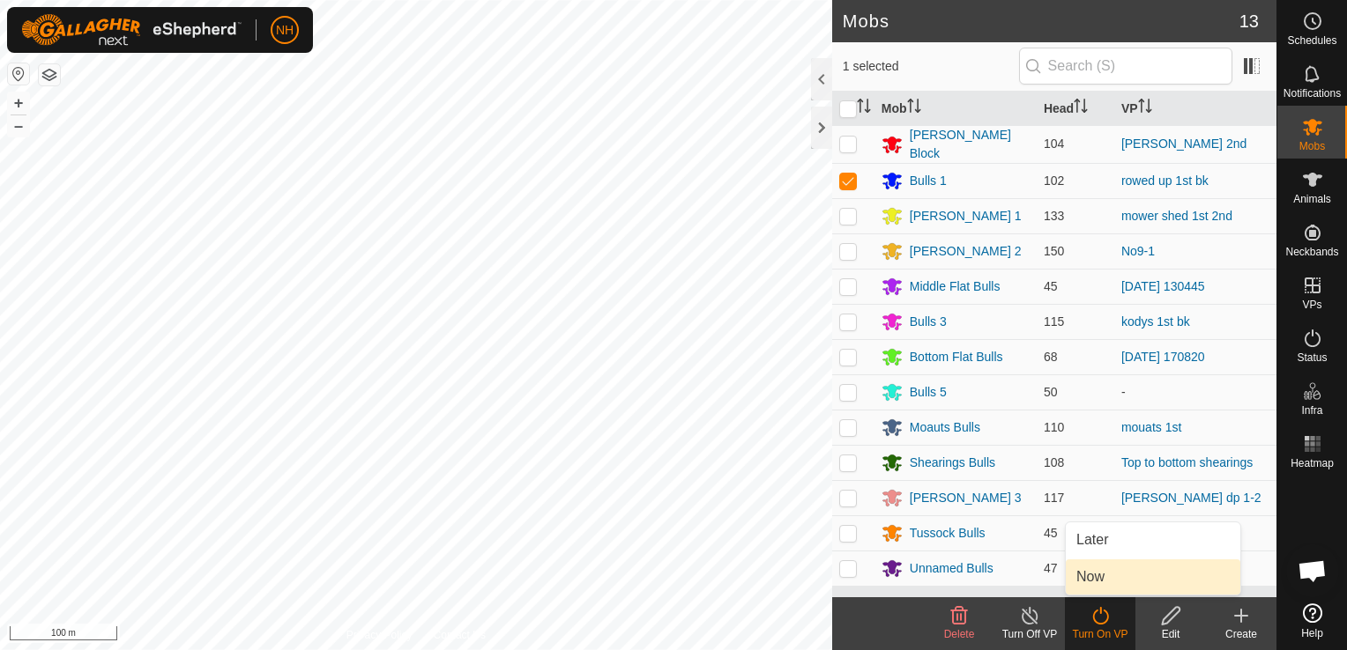
click at [1108, 580] on link "Now" at bounding box center [1153, 577] width 175 height 35
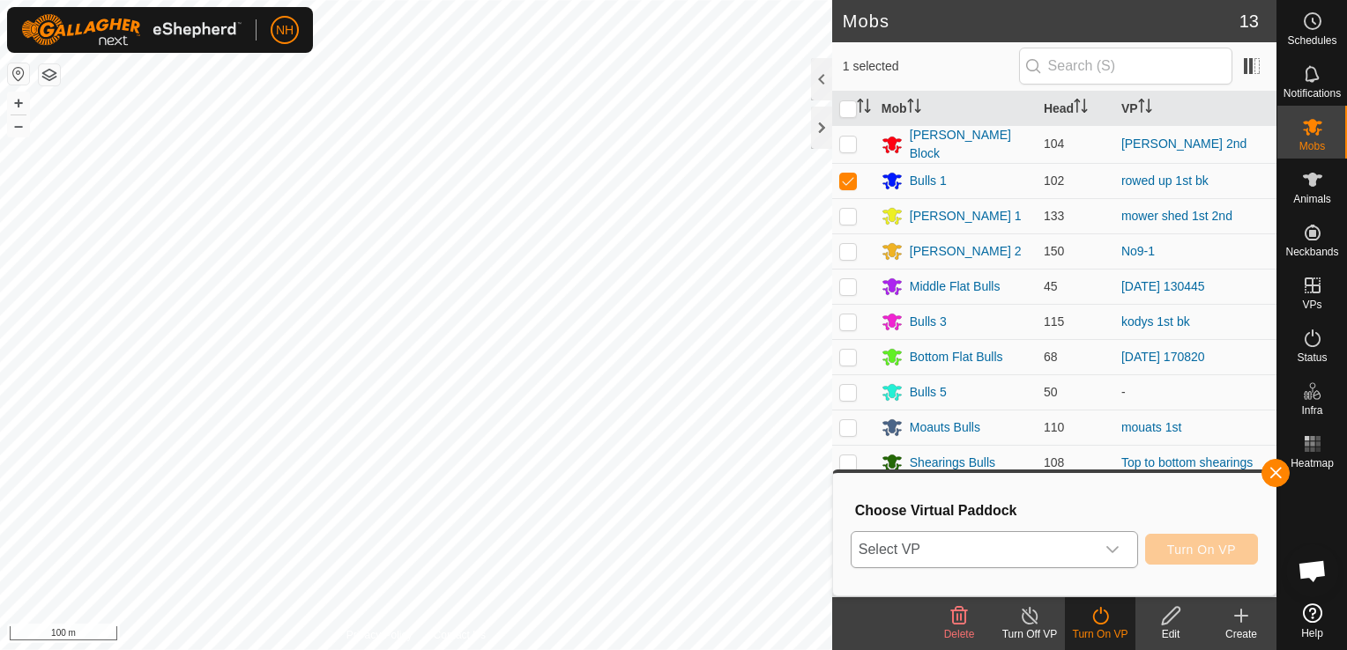
click at [926, 550] on span "Select VP" at bounding box center [972, 549] width 243 height 35
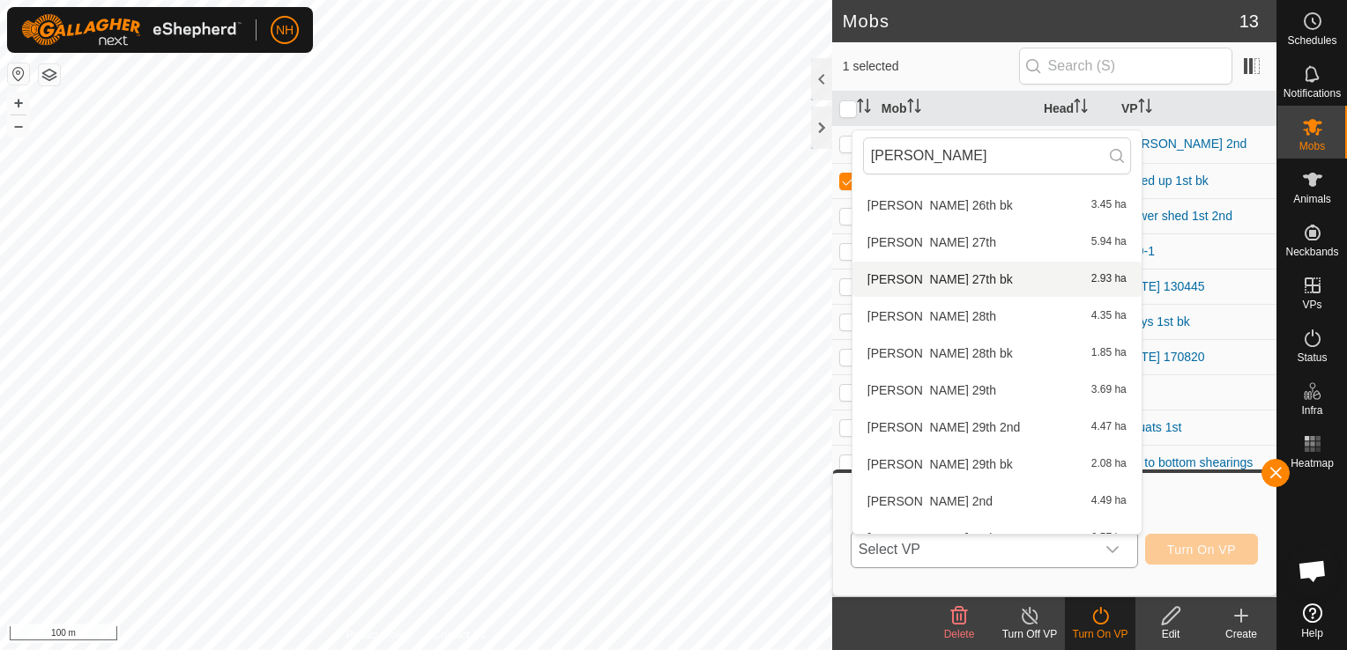
scroll to position [467, 0]
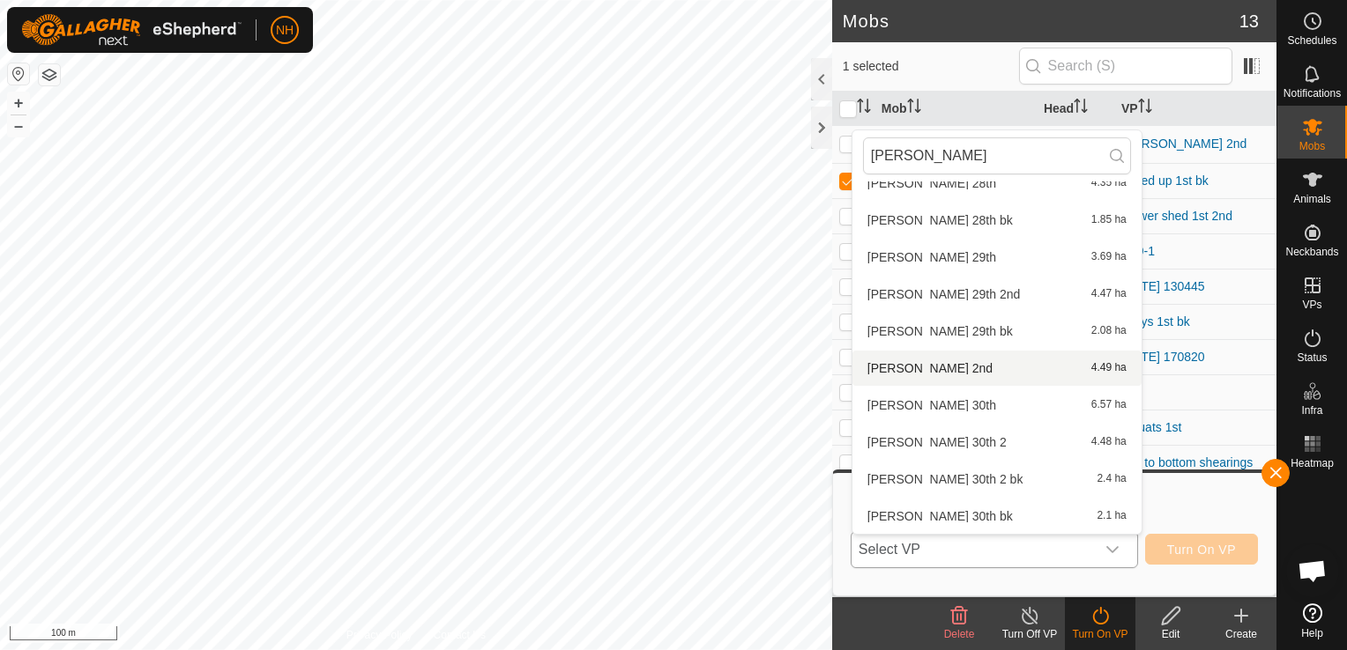
type input "[PERSON_NAME]"
click at [916, 361] on li "[PERSON_NAME] 2nd 4.49 ha" at bounding box center [996, 368] width 289 height 35
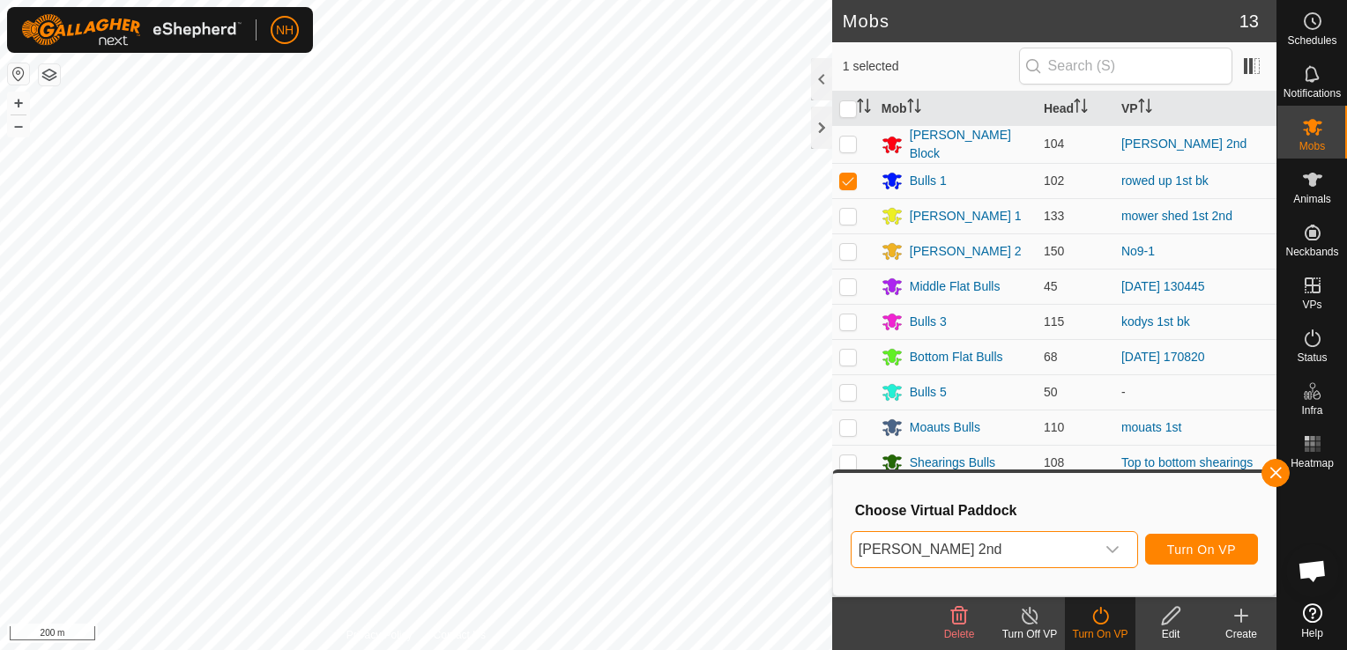
click at [954, 548] on span "[PERSON_NAME] 2nd" at bounding box center [972, 549] width 243 height 35
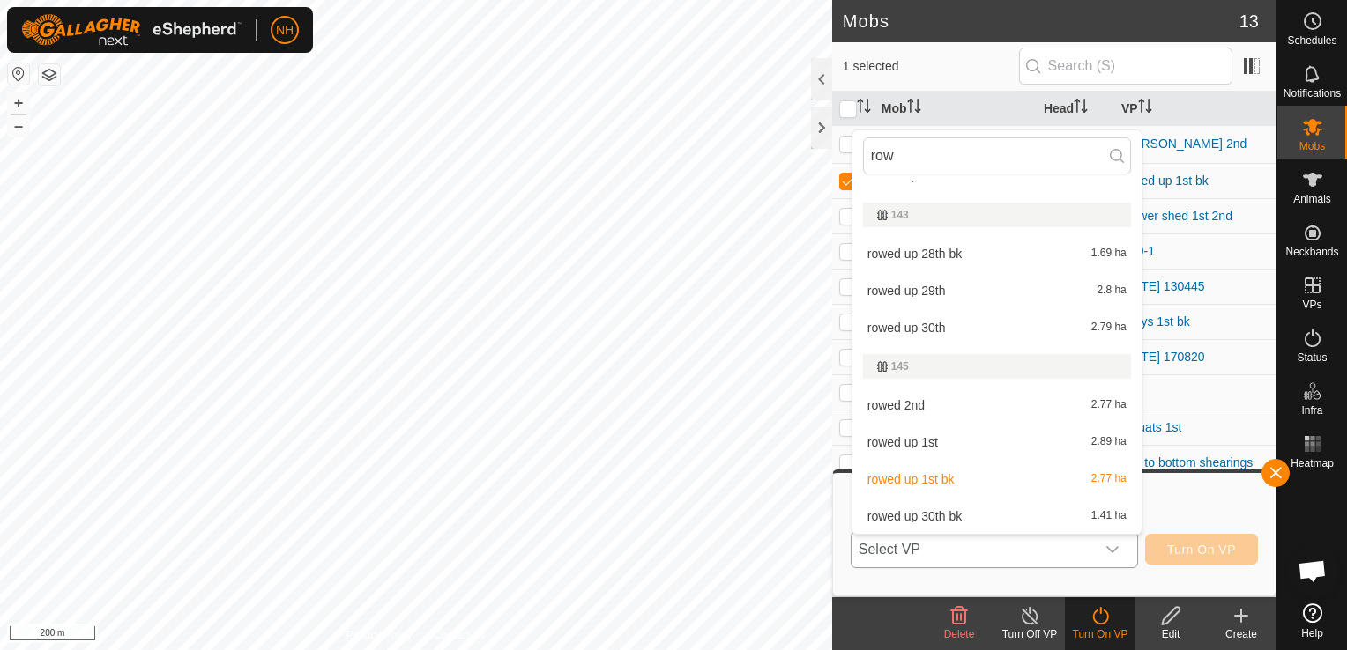
scroll to position [215, 0]
type input "rowed"
click at [942, 404] on li "rowed 2nd 2.77 ha" at bounding box center [996, 405] width 289 height 35
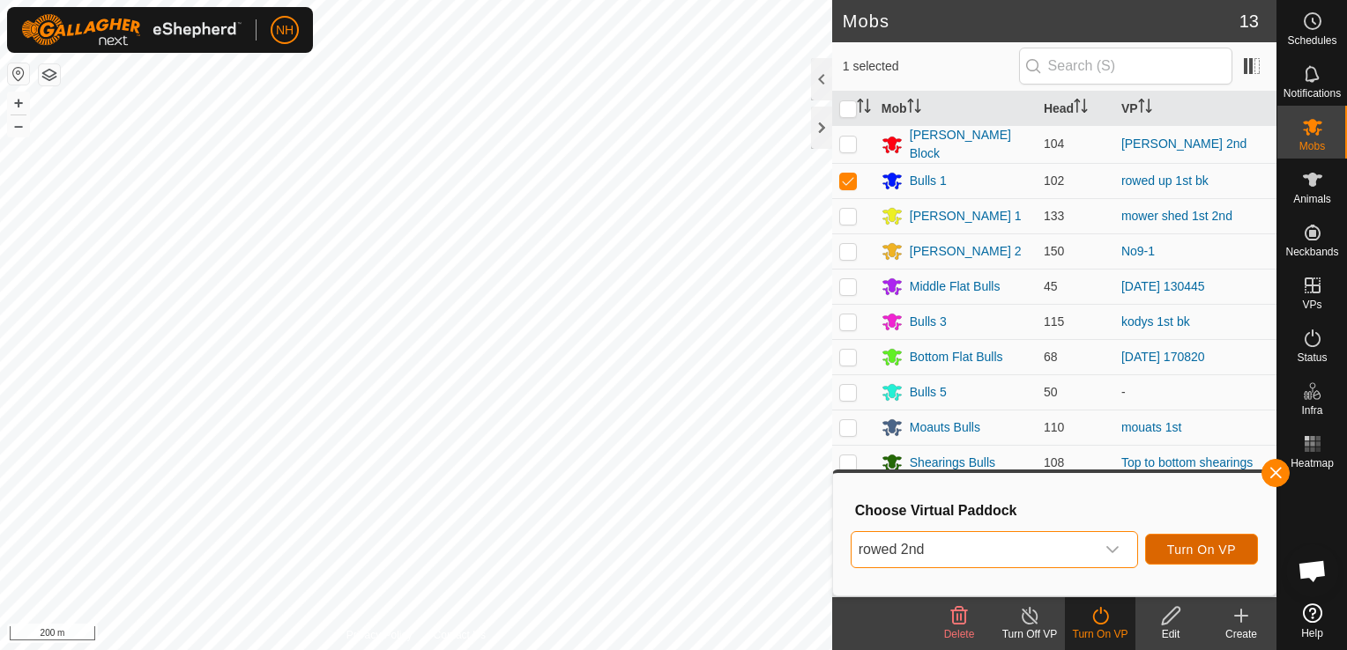
click at [1195, 547] on span "Turn On VP" at bounding box center [1201, 550] width 69 height 14
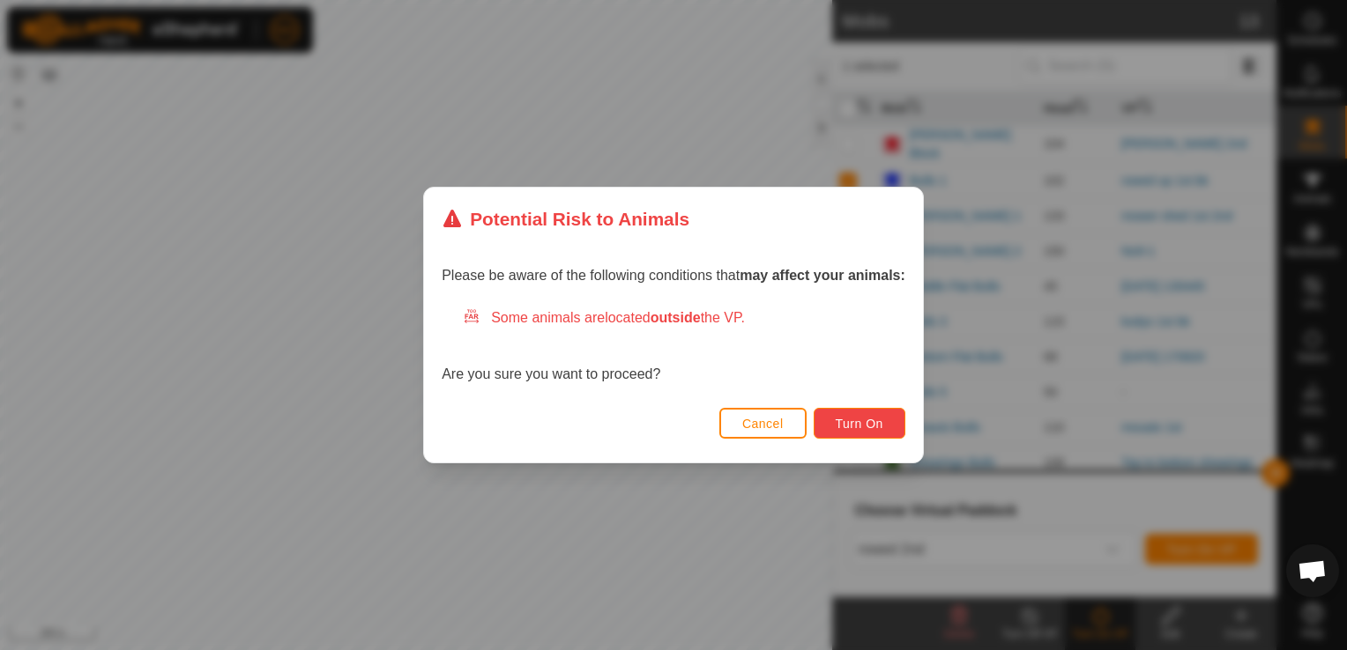
click at [866, 418] on span "Turn On" at bounding box center [860, 424] width 48 height 14
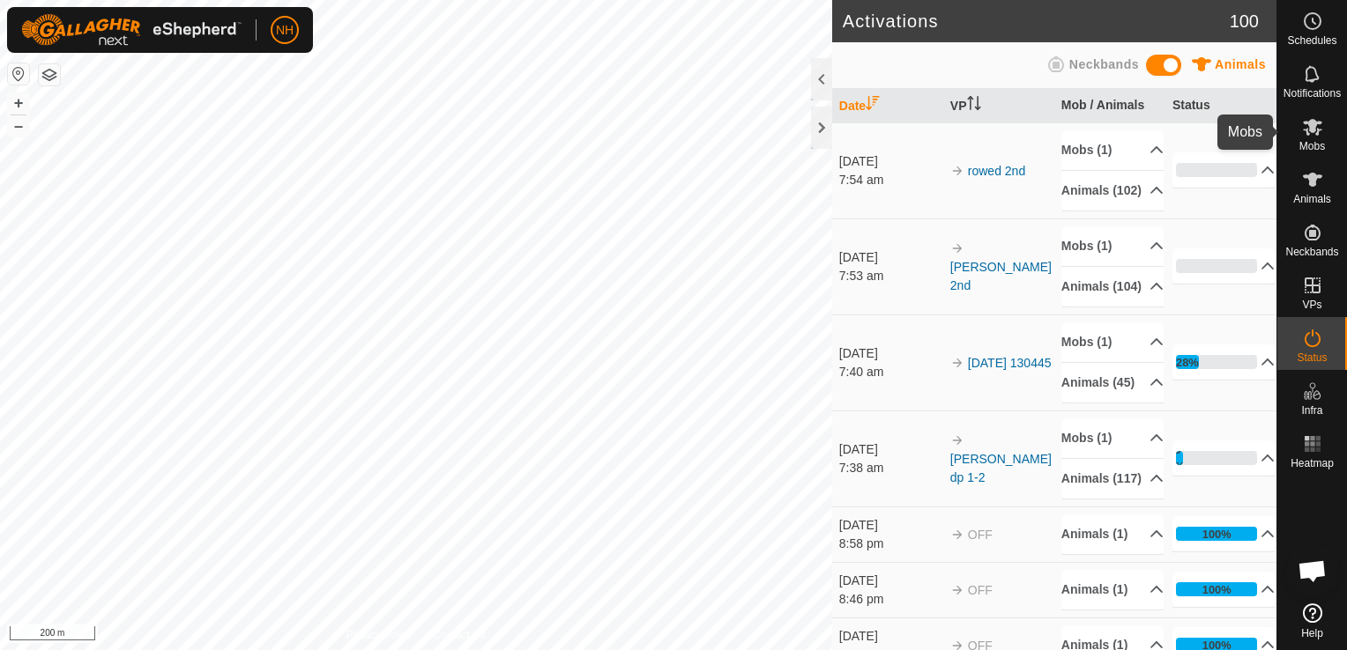
click at [1308, 133] on icon at bounding box center [1312, 127] width 19 height 17
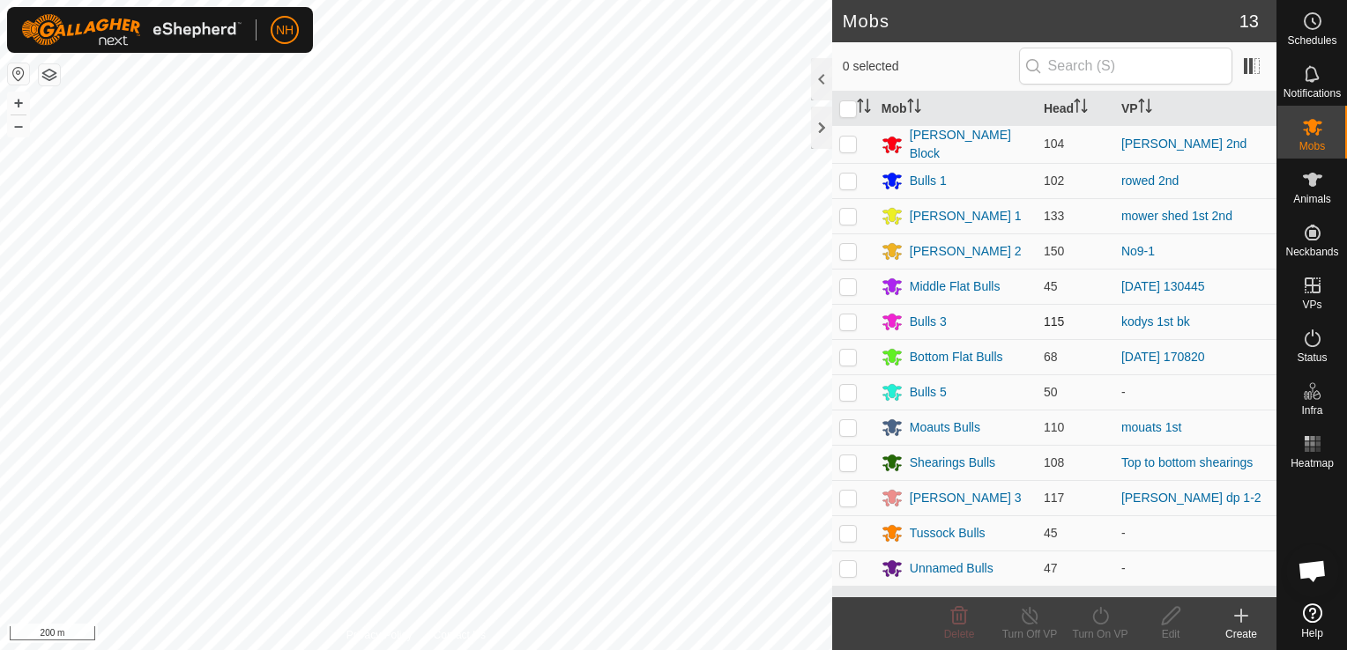
click at [851, 320] on p-checkbox at bounding box center [848, 322] width 18 height 14
checkbox input "true"
click at [1096, 618] on icon at bounding box center [1100, 616] width 22 height 21
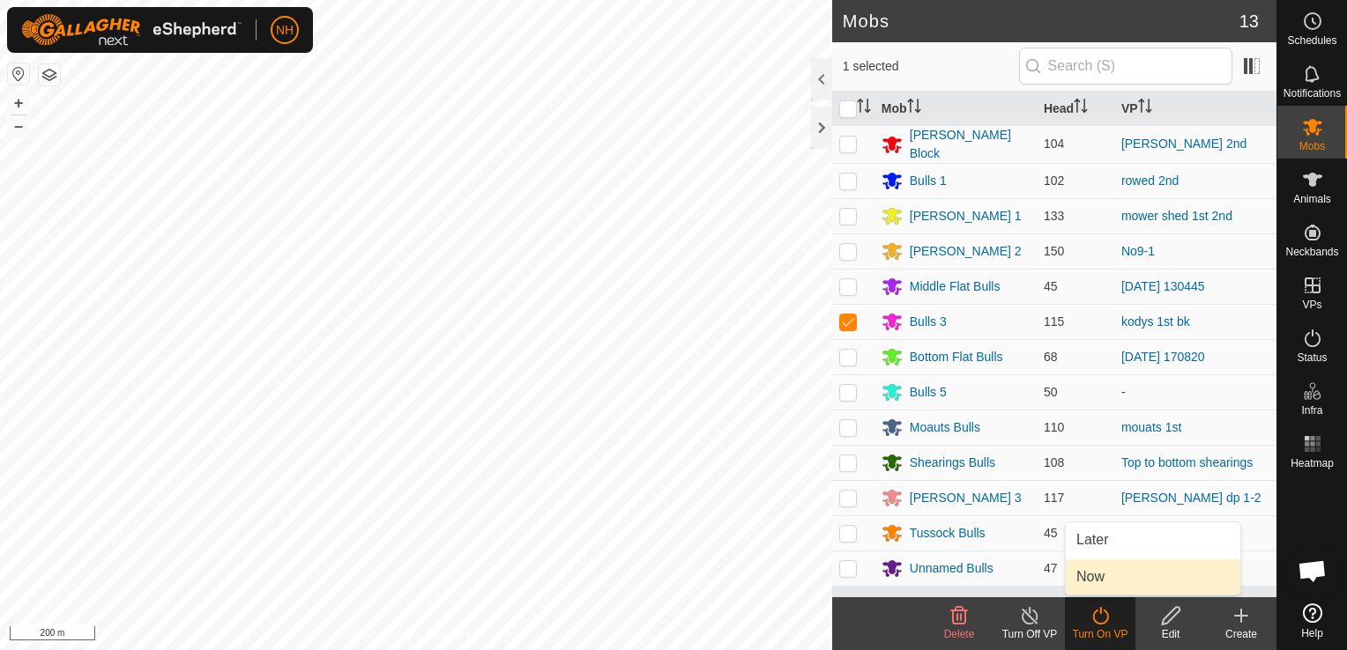
click at [1093, 577] on link "Now" at bounding box center [1153, 577] width 175 height 35
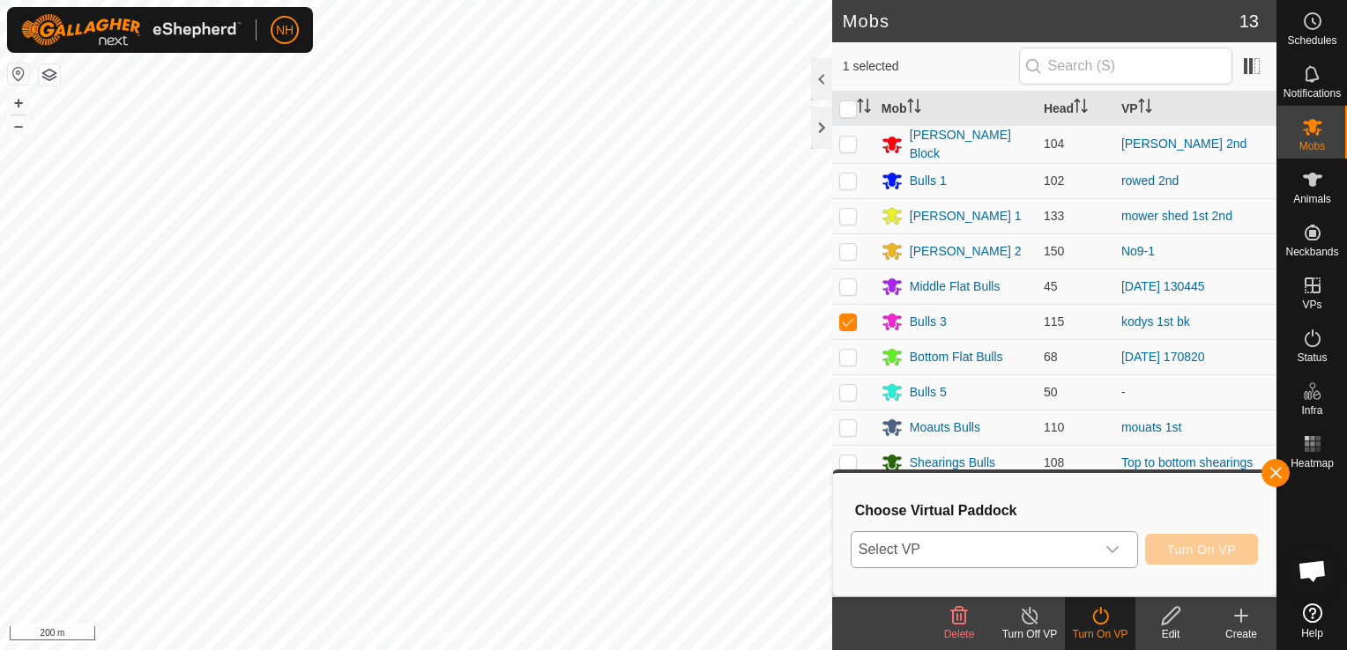
click at [1061, 548] on span "Select VP" at bounding box center [972, 549] width 243 height 35
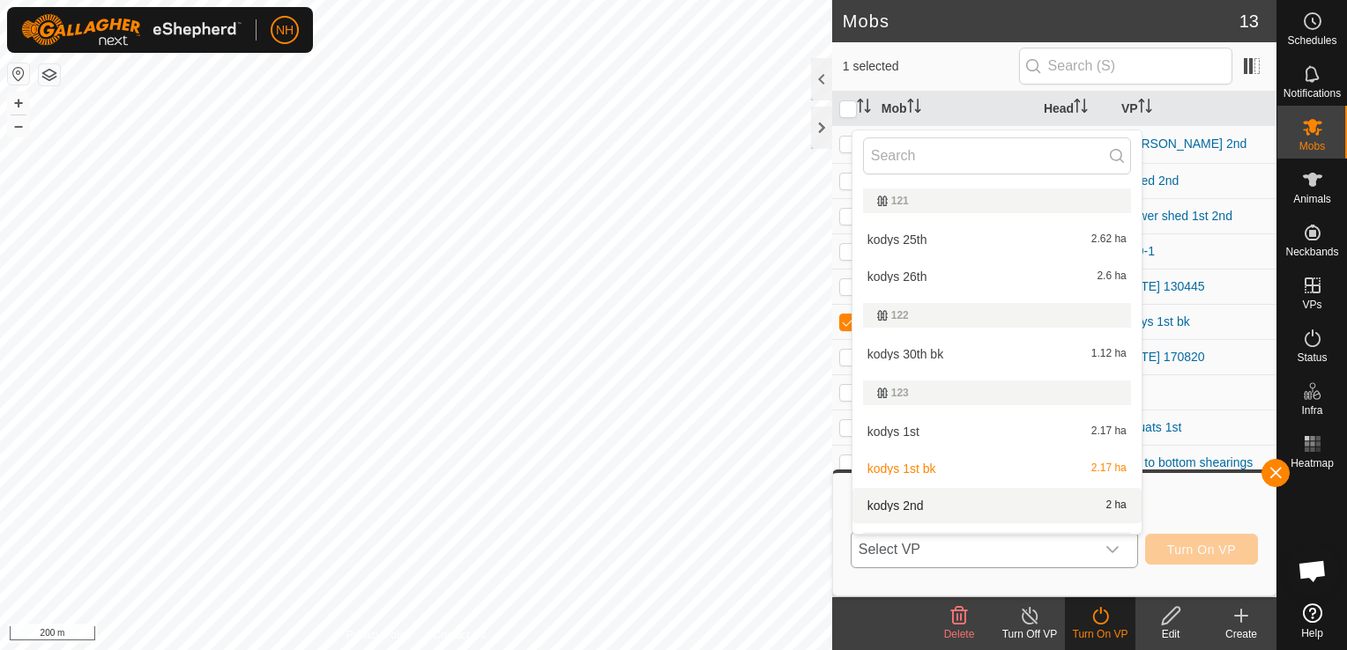
click at [972, 502] on li "kodys 2nd 2 ha" at bounding box center [996, 505] width 289 height 35
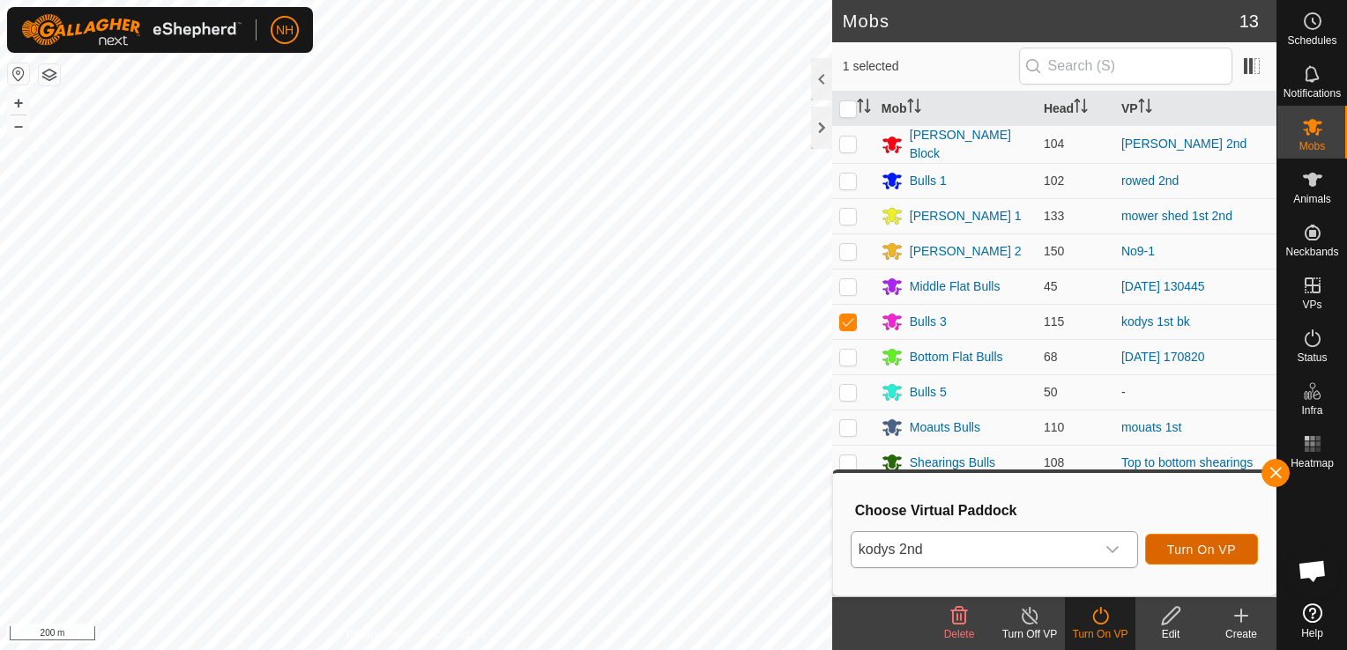
click at [1172, 553] on span "Turn On VP" at bounding box center [1201, 550] width 69 height 14
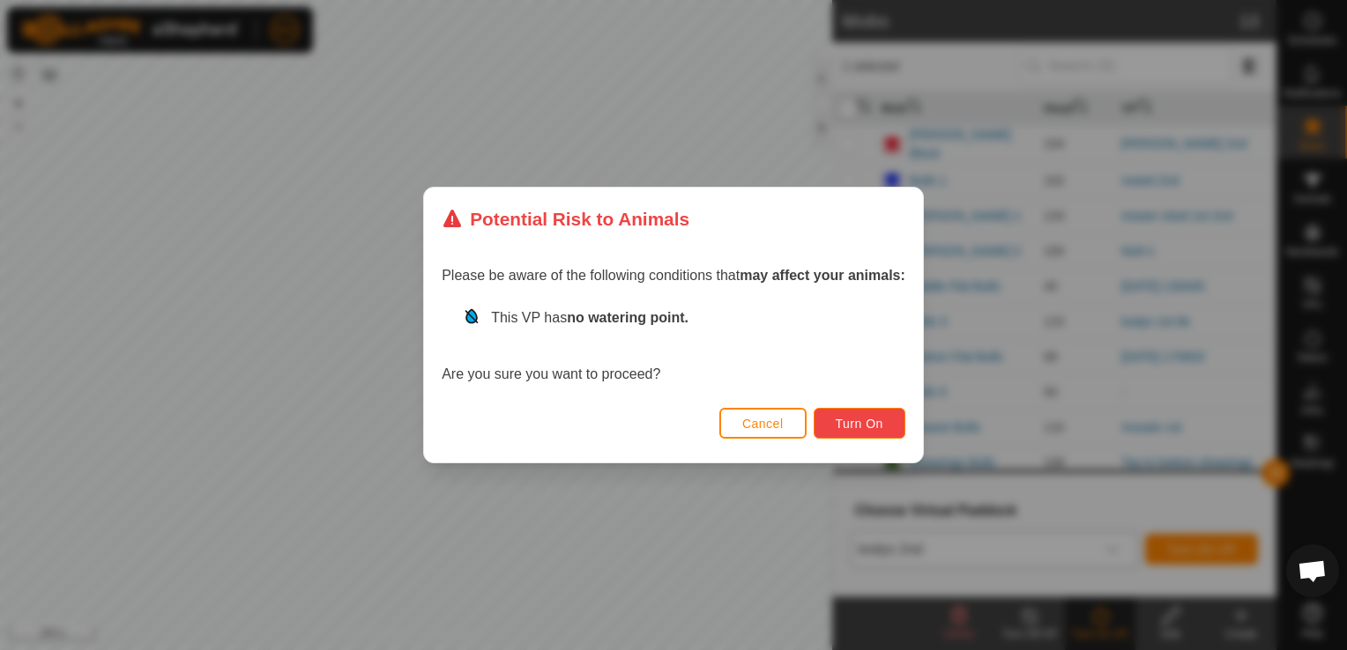
click at [883, 419] on button "Turn On" at bounding box center [860, 423] width 92 height 31
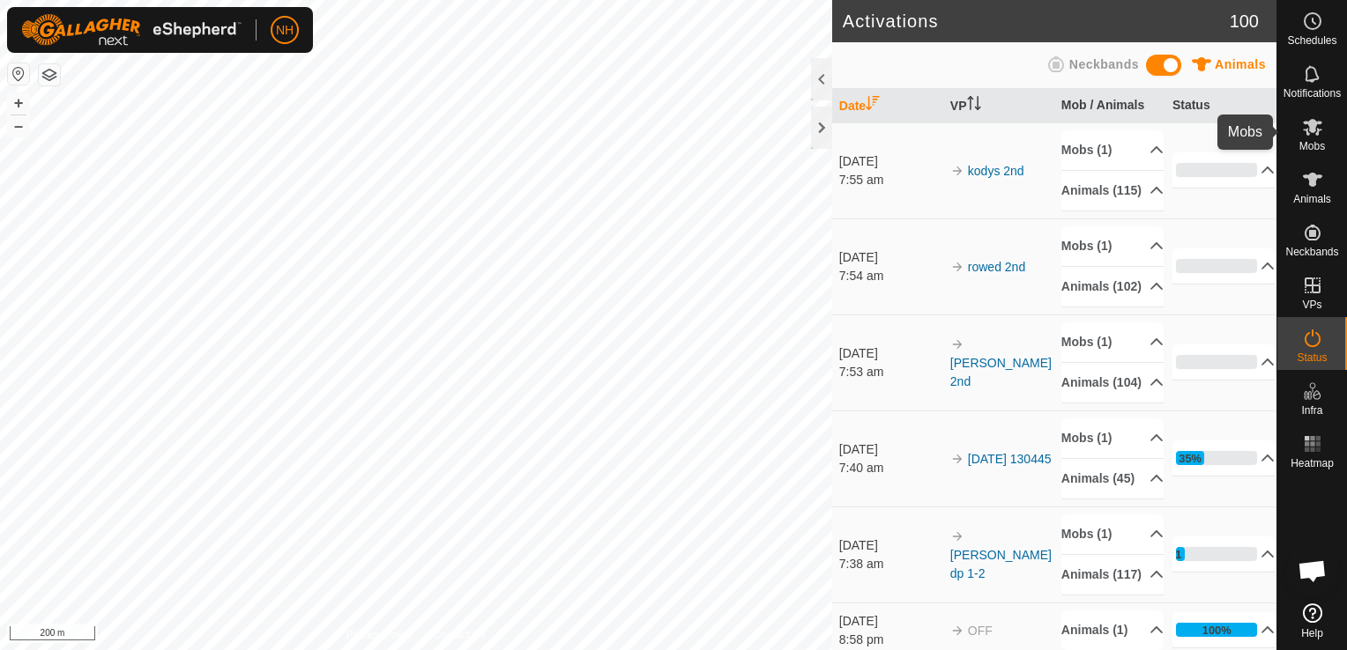
click at [1316, 132] on icon at bounding box center [1312, 127] width 19 height 17
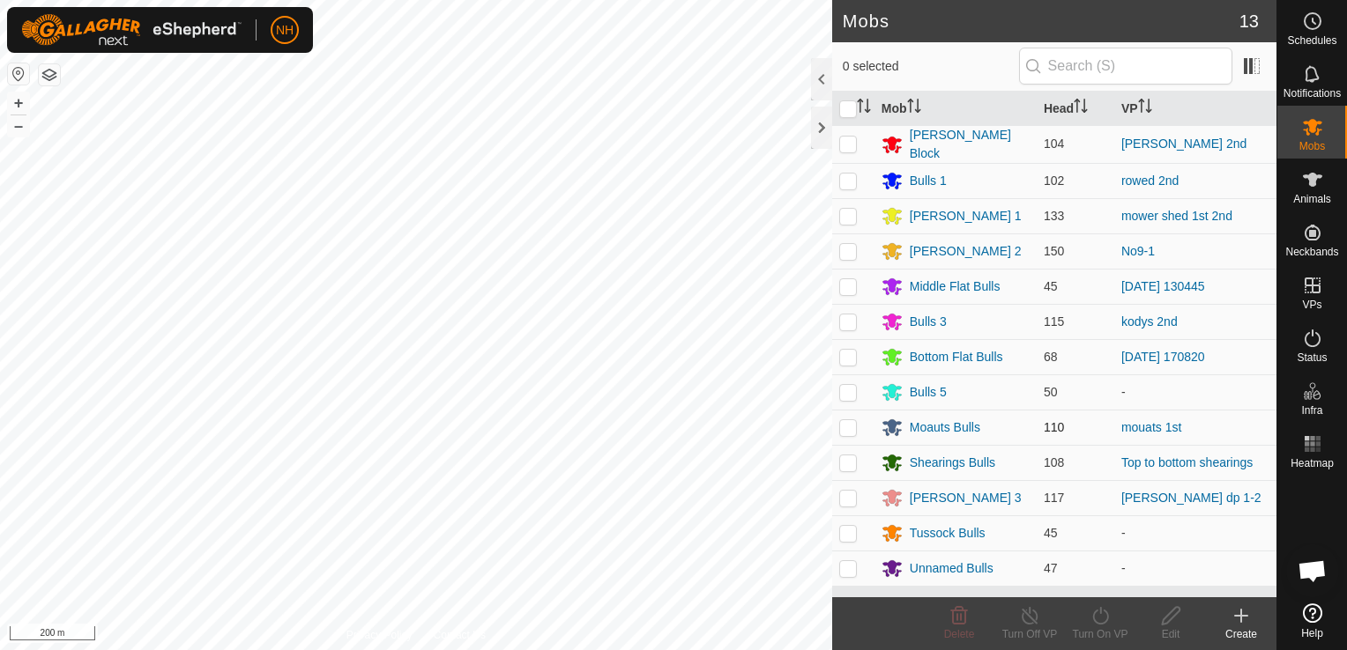
click at [850, 428] on p-checkbox at bounding box center [848, 427] width 18 height 14
checkbox input "true"
click at [1098, 613] on icon at bounding box center [1100, 616] width 22 height 21
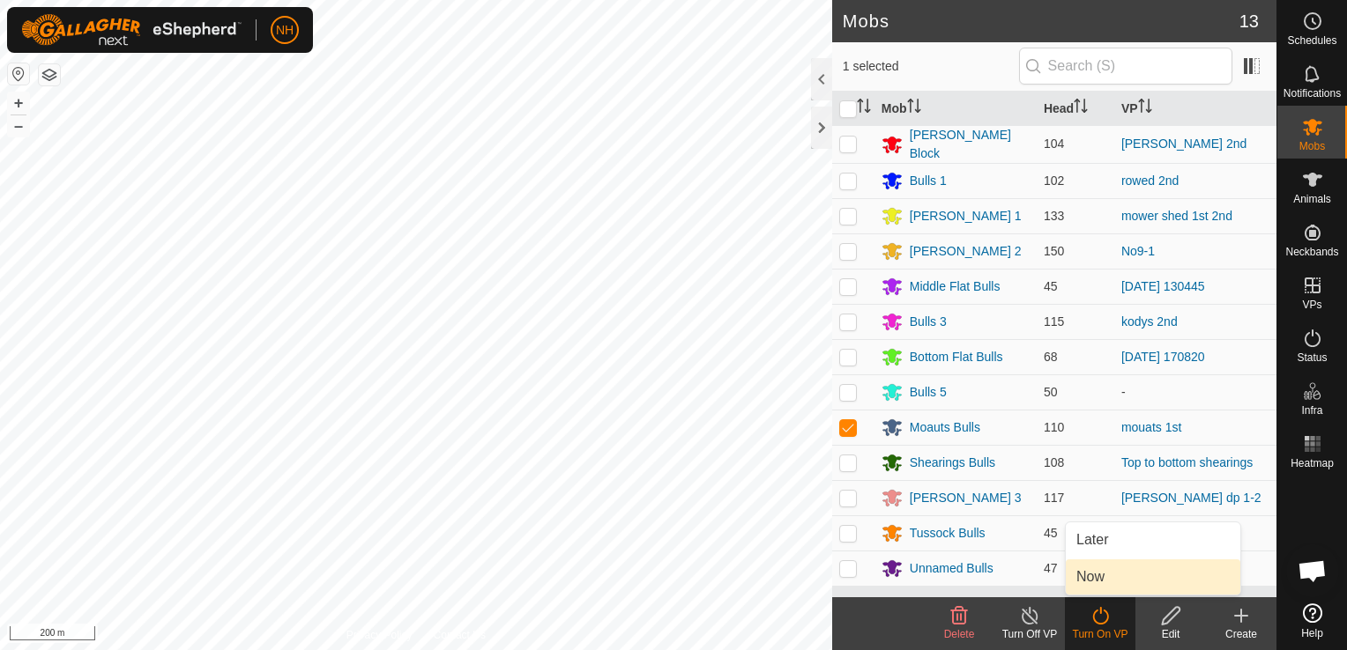
click at [1096, 569] on link "Now" at bounding box center [1153, 577] width 175 height 35
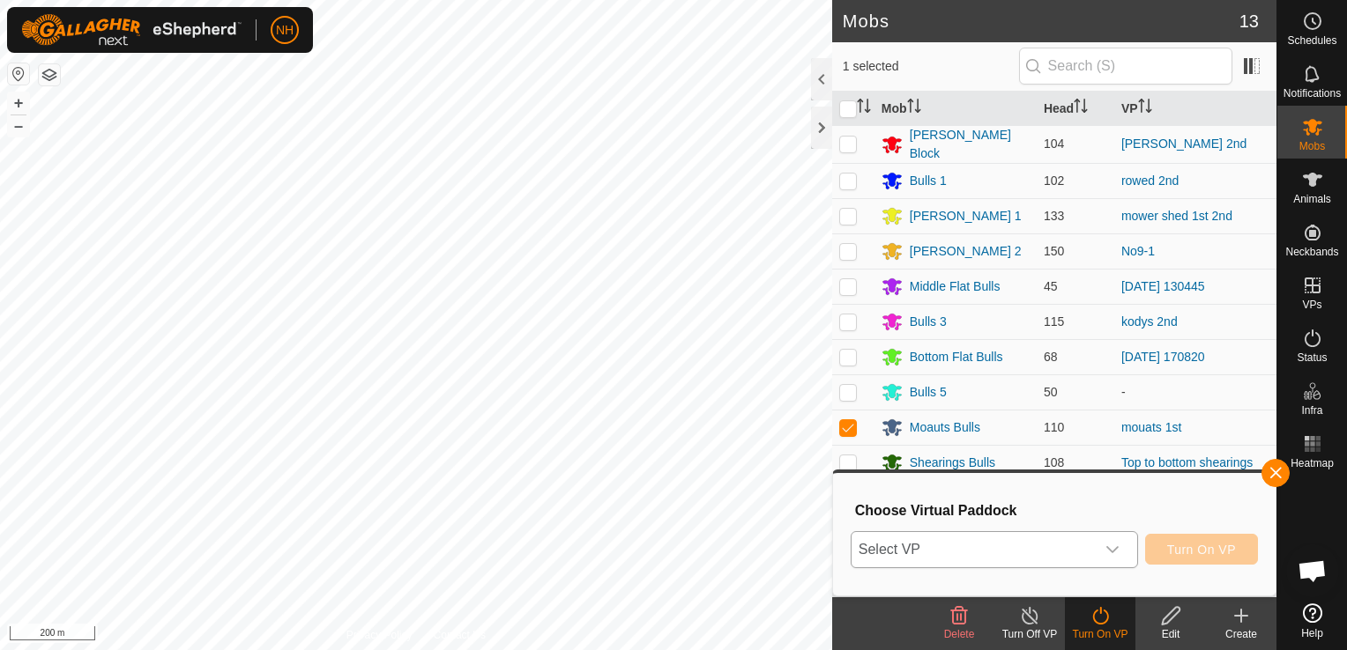
click at [1075, 552] on span "Select VP" at bounding box center [972, 549] width 243 height 35
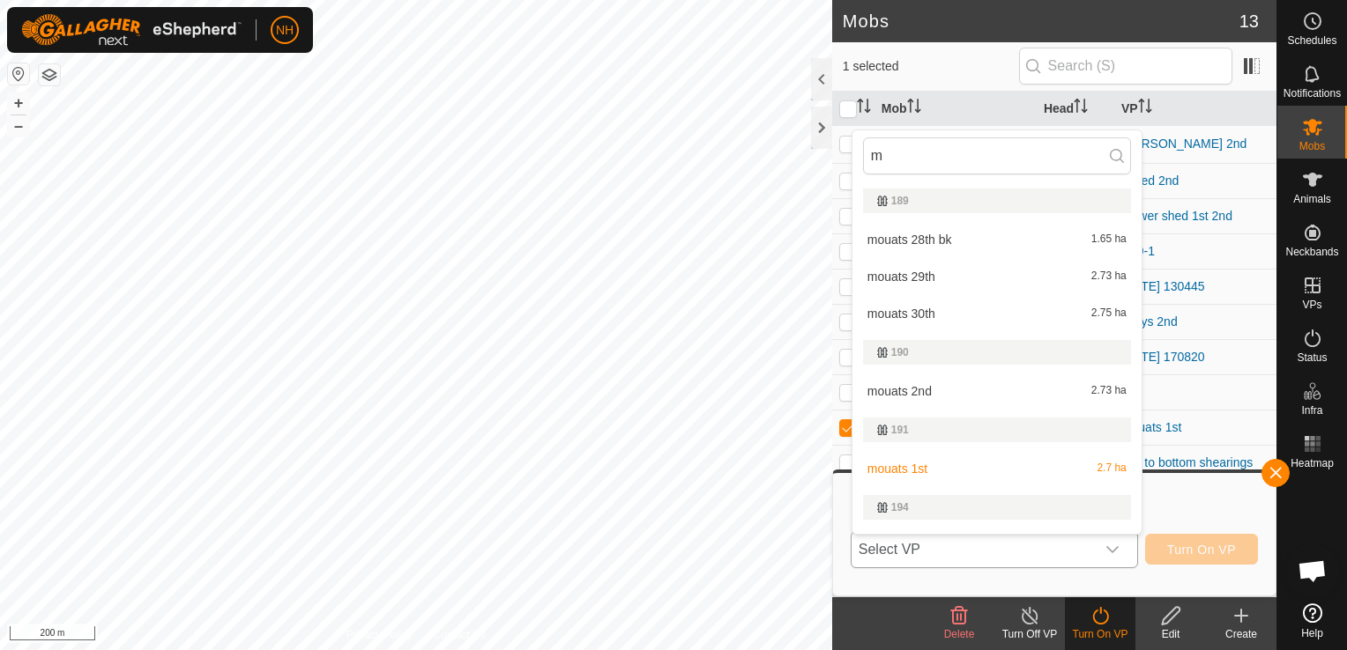
type input "mo"
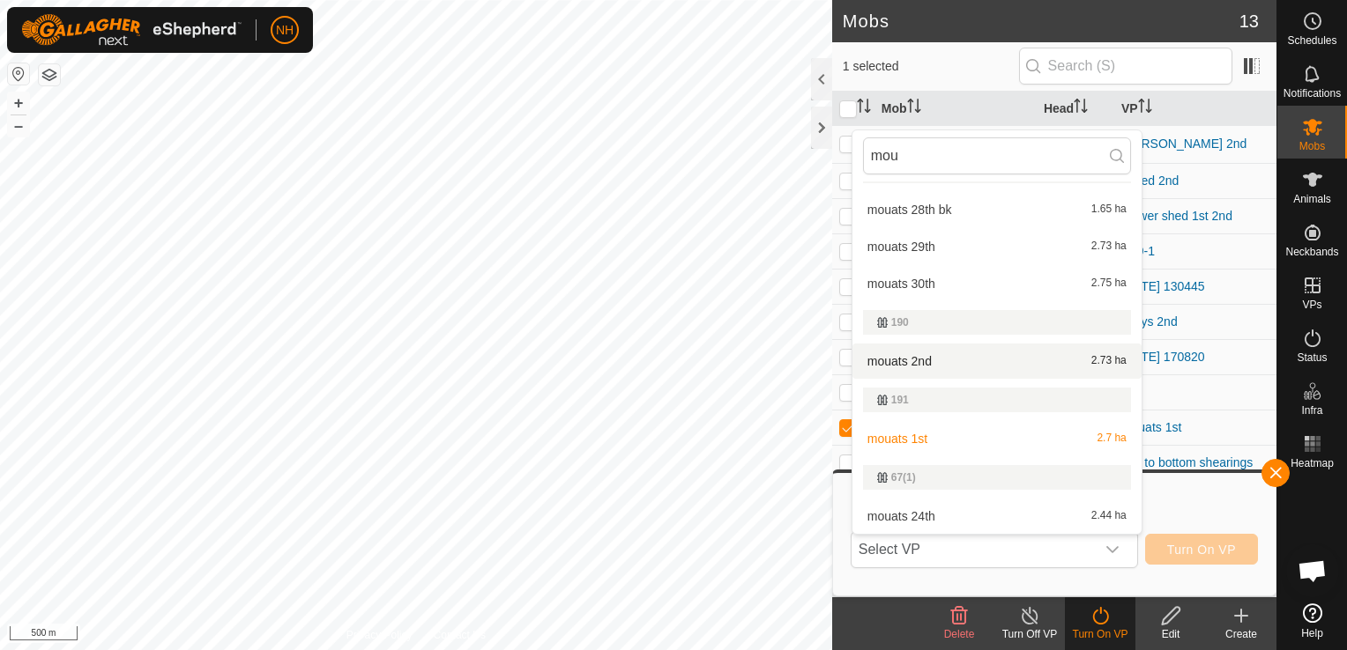
type input "mou"
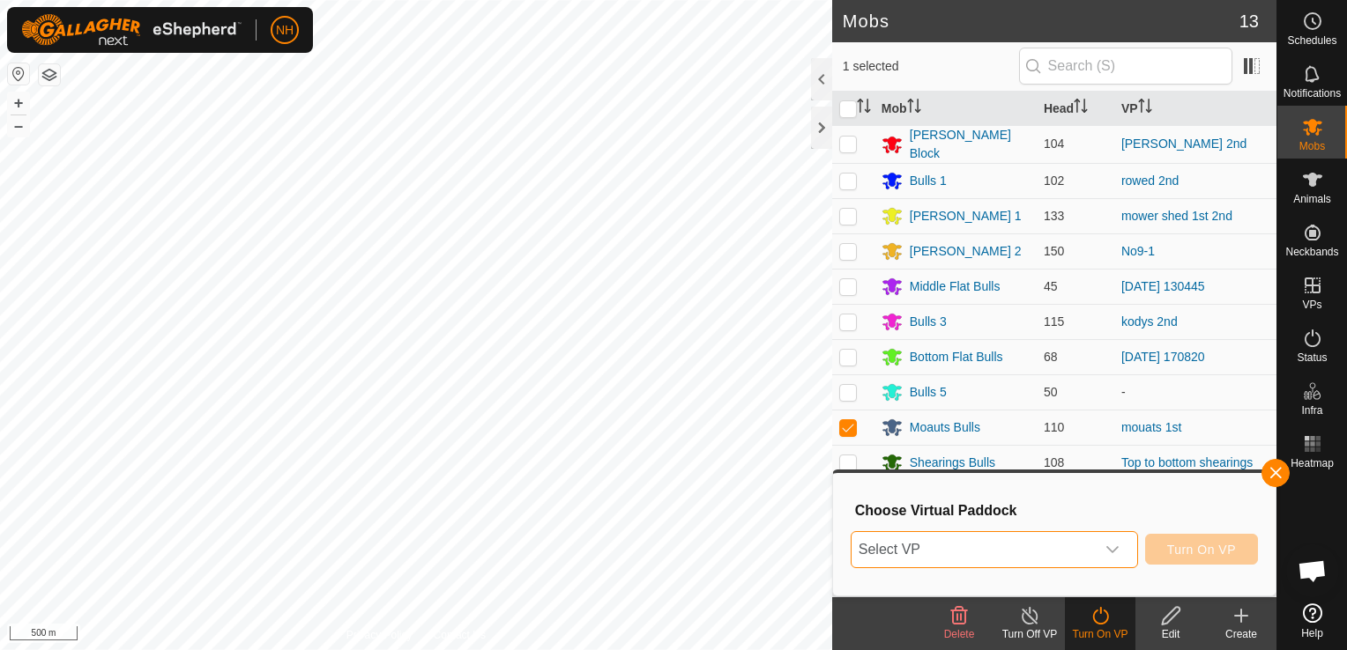
click at [931, 553] on span "Select VP" at bounding box center [972, 549] width 243 height 35
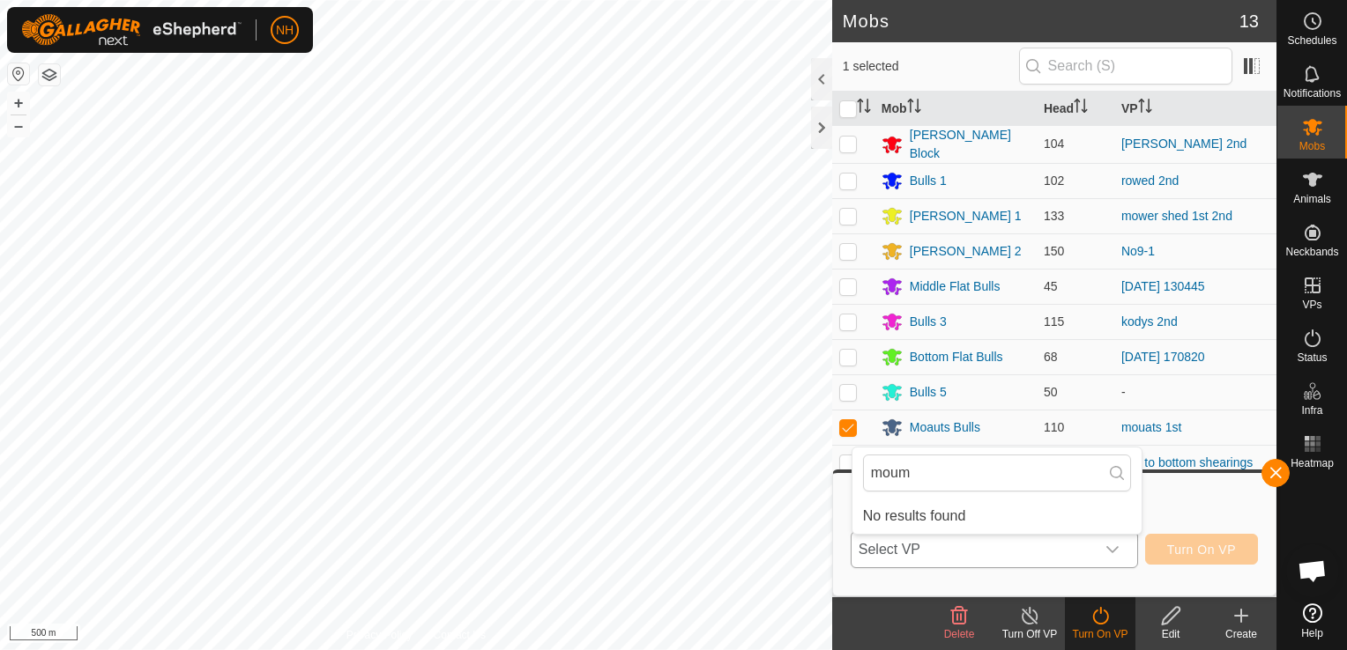
type input "mou"
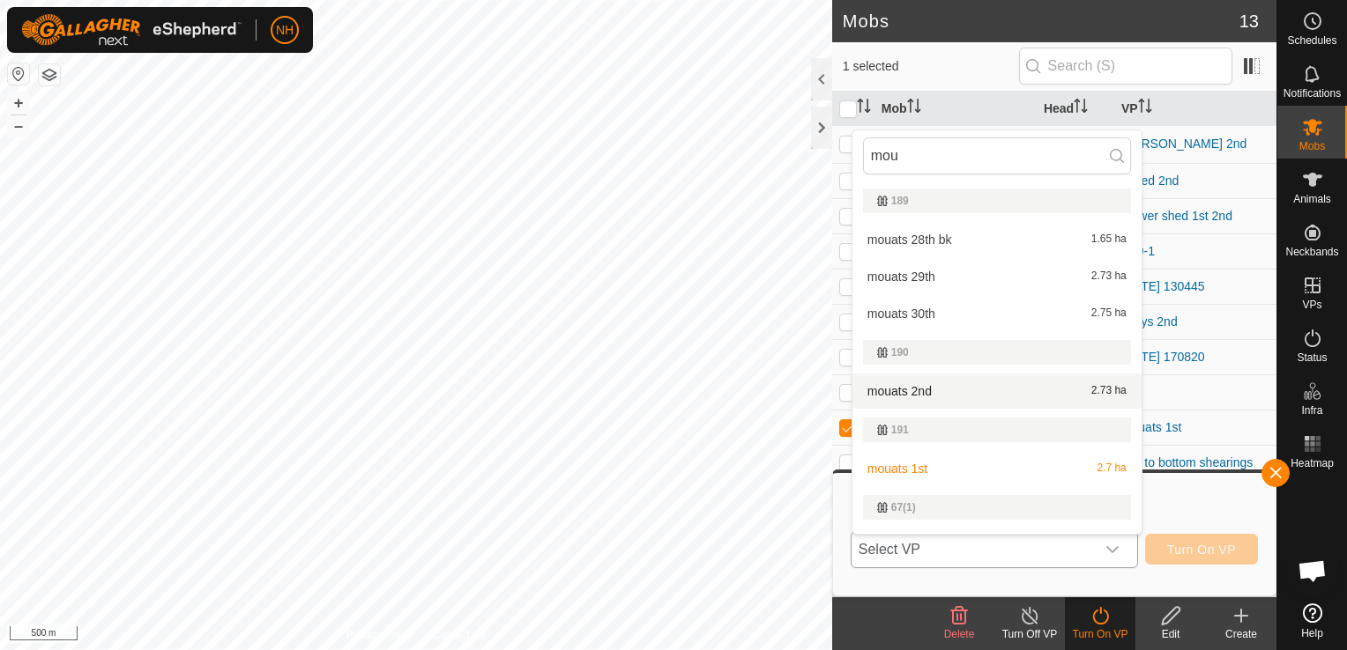
click at [932, 383] on li "mouats 2nd 2.73 ha" at bounding box center [996, 391] width 289 height 35
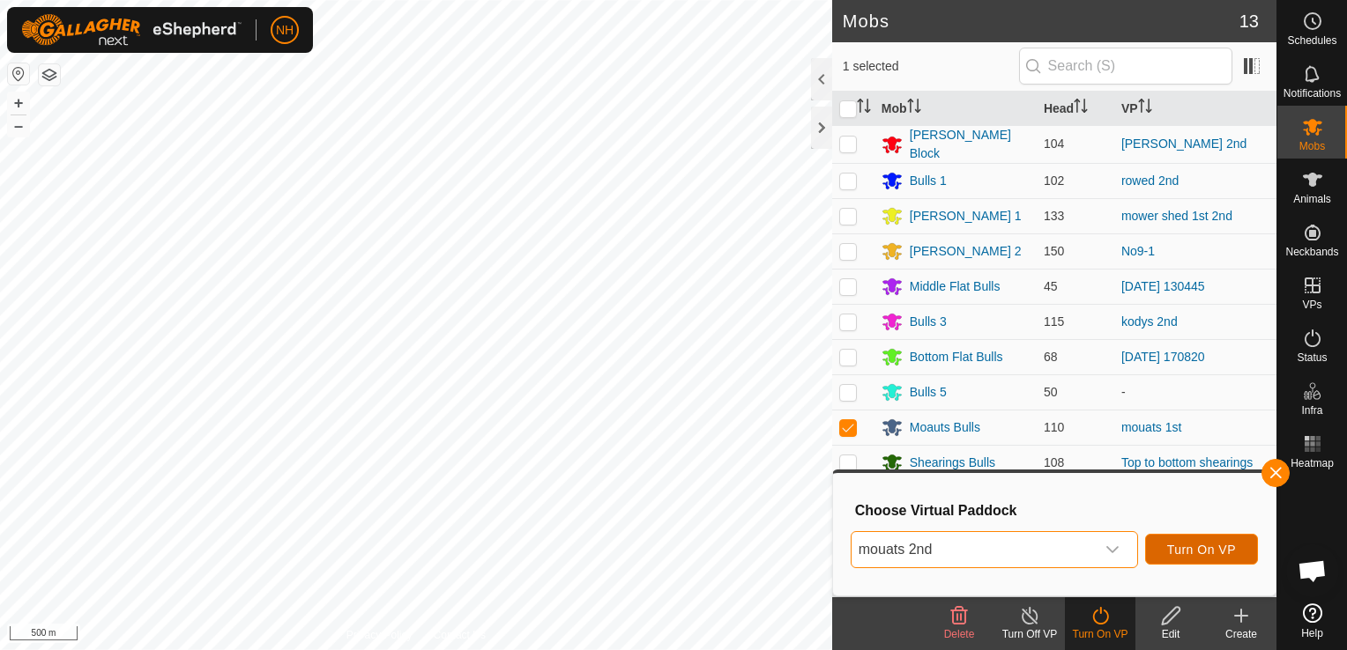
click at [1174, 549] on span "Turn On VP" at bounding box center [1201, 550] width 69 height 14
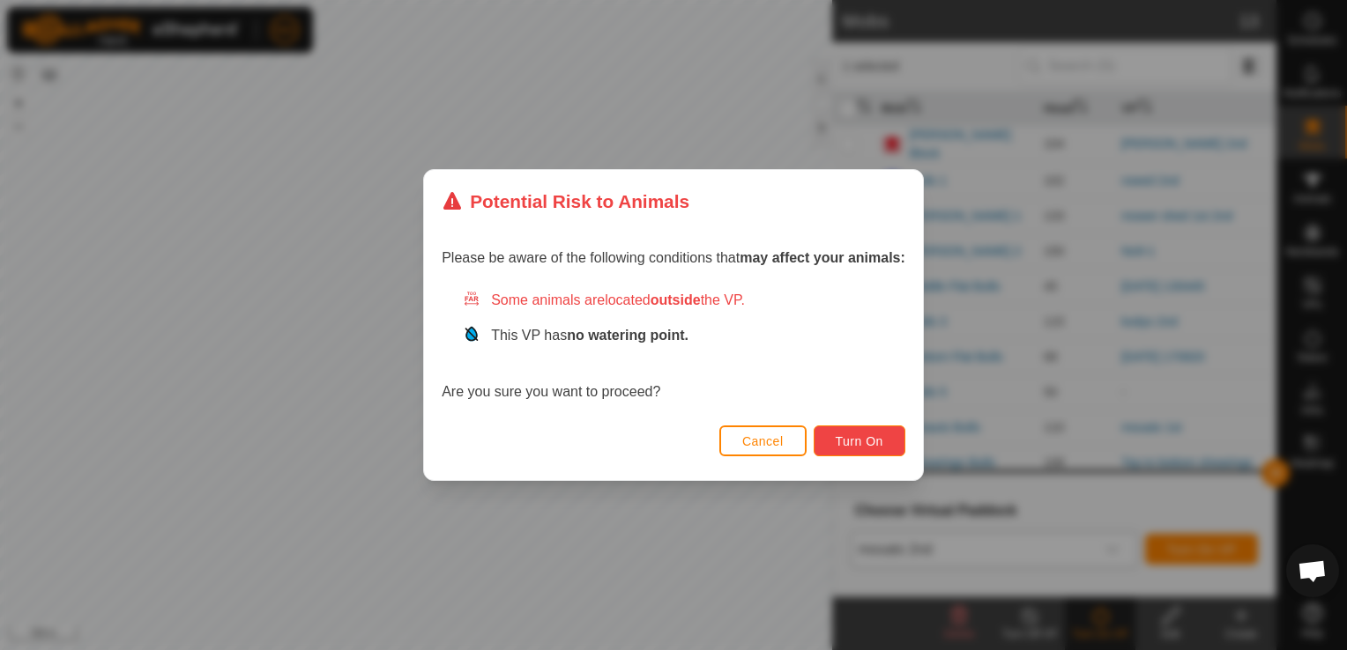
click at [861, 428] on button "Turn On" at bounding box center [860, 441] width 92 height 31
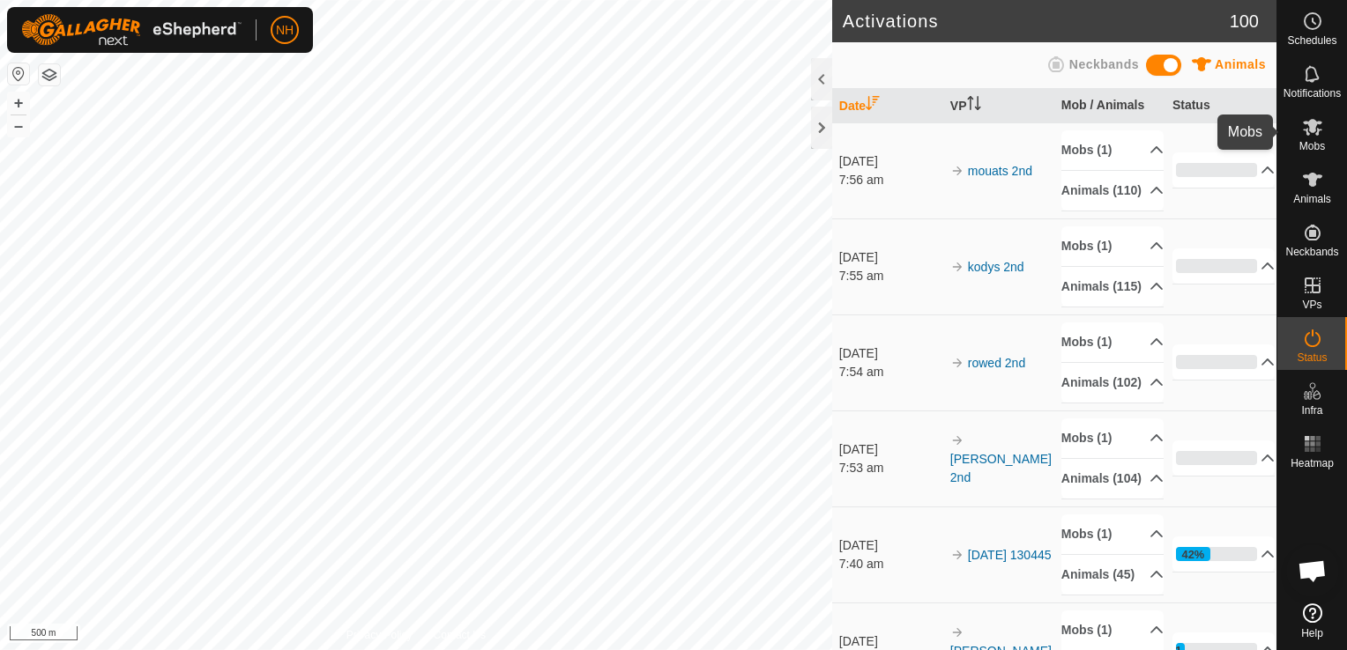
click at [1311, 129] on icon at bounding box center [1312, 127] width 19 height 17
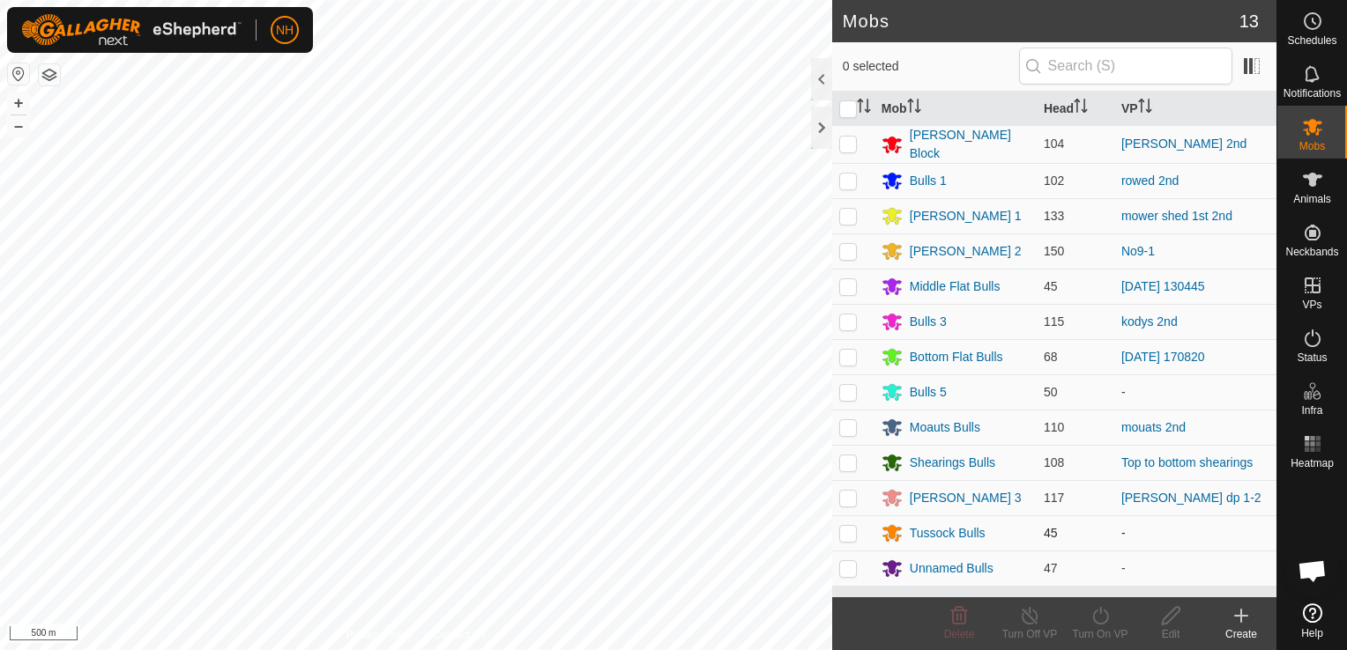
click at [850, 530] on p-checkbox at bounding box center [848, 533] width 18 height 14
checkbox input "true"
click at [1104, 628] on div "Turn On VP" at bounding box center [1100, 635] width 71 height 16
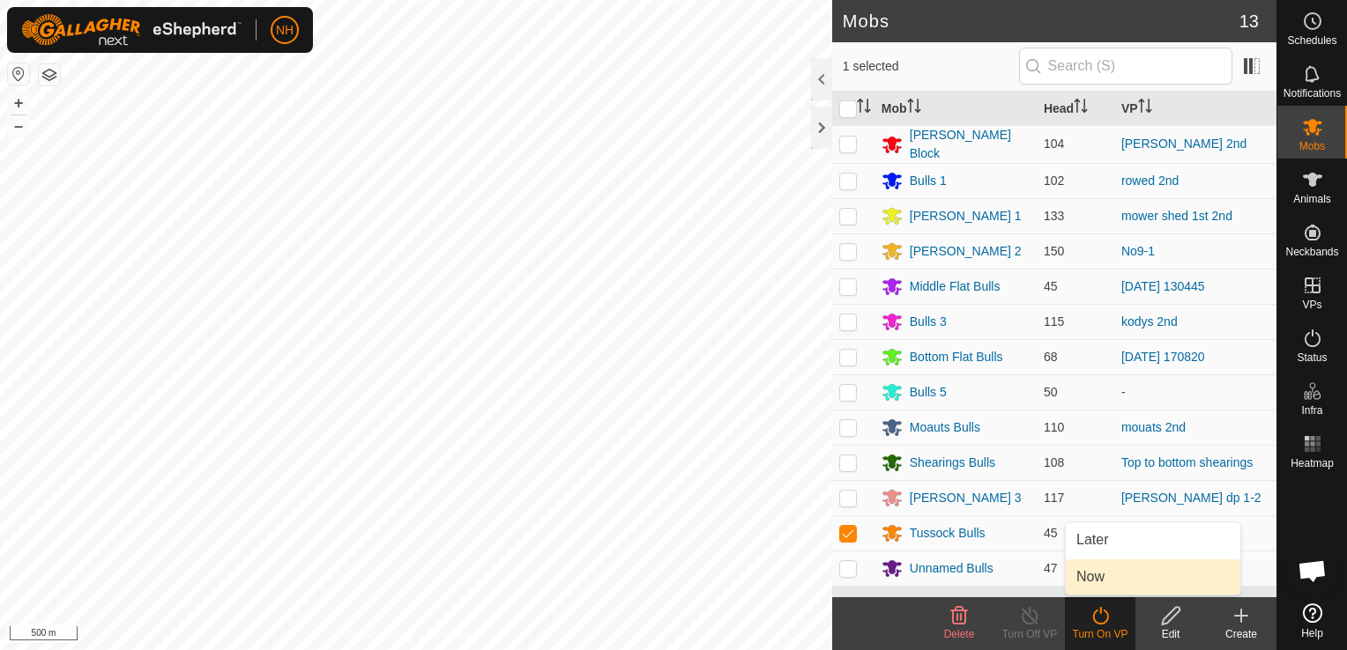
click at [1108, 581] on link "Now" at bounding box center [1153, 577] width 175 height 35
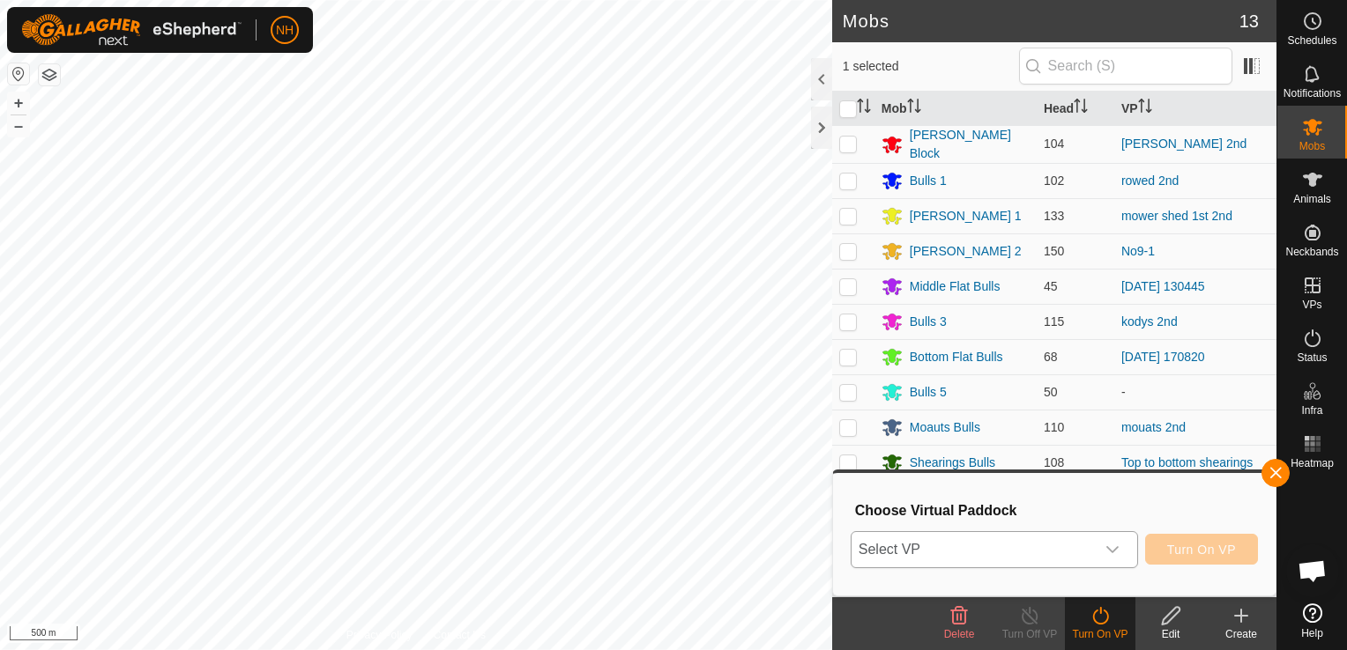
click at [1041, 547] on span "Select VP" at bounding box center [972, 549] width 243 height 35
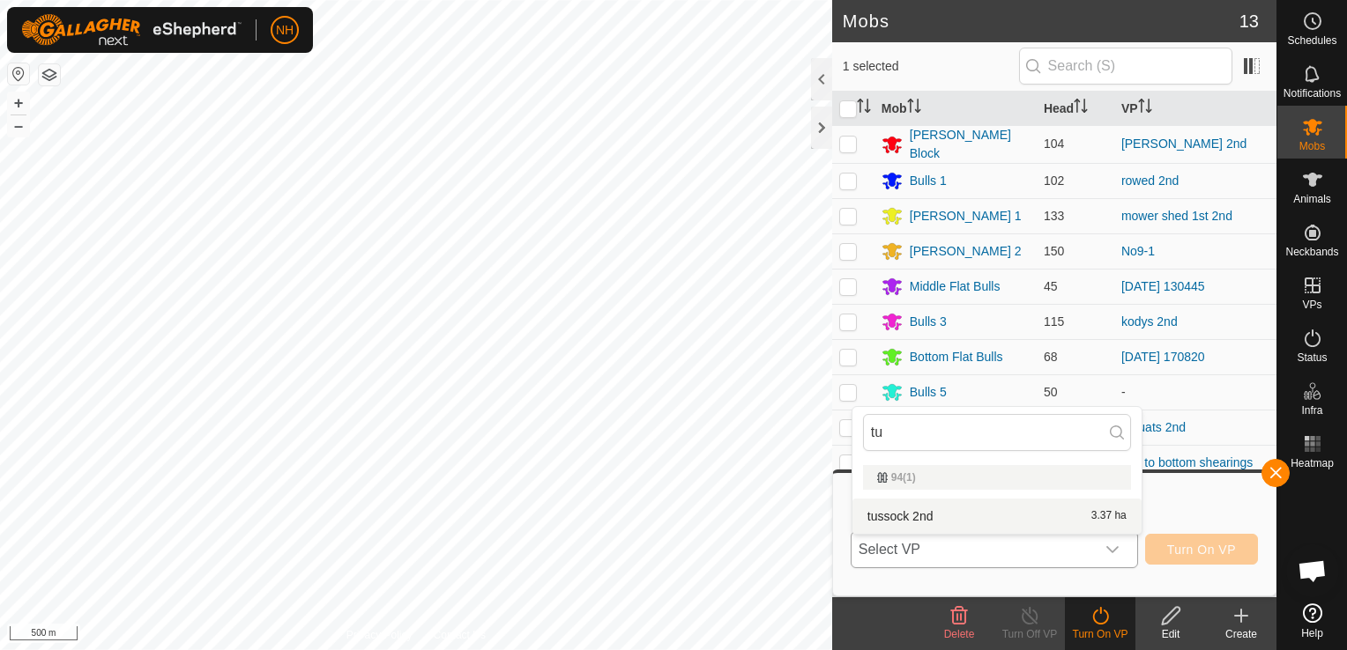
type input "tu"
click at [1007, 516] on li "tussock 2nd 3.37 ha" at bounding box center [996, 516] width 289 height 35
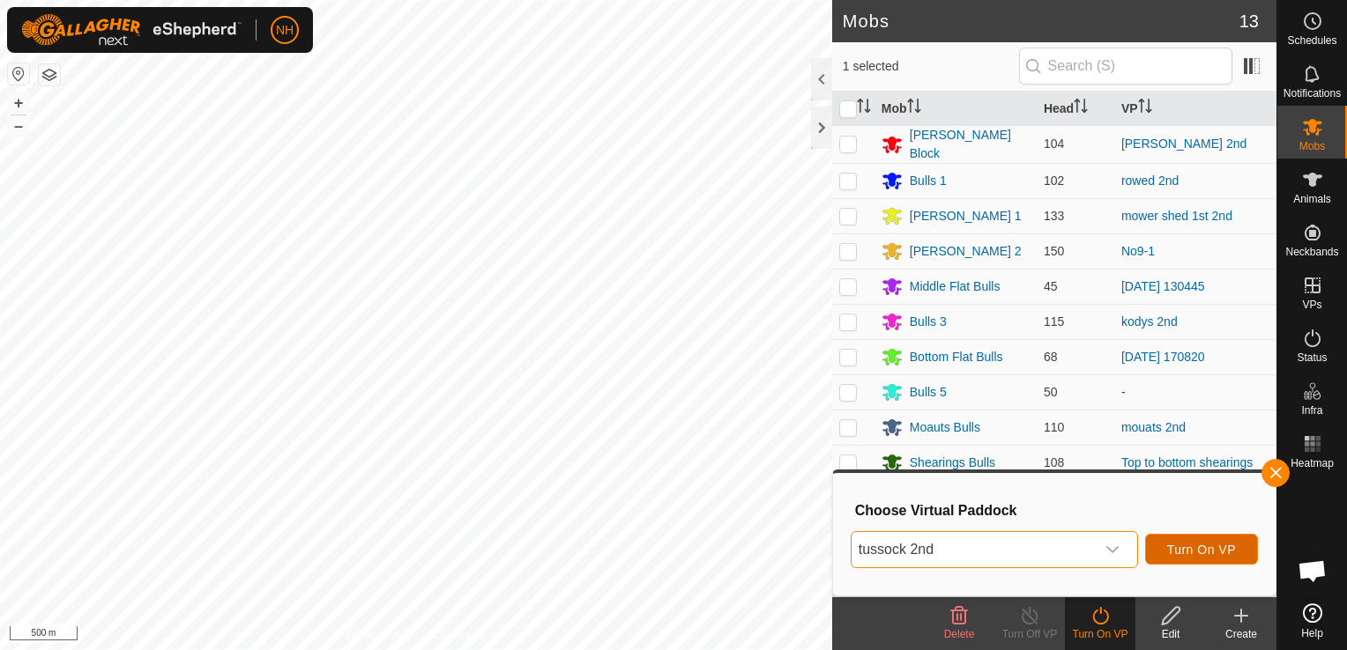
click at [1172, 552] on span "Turn On VP" at bounding box center [1201, 550] width 69 height 14
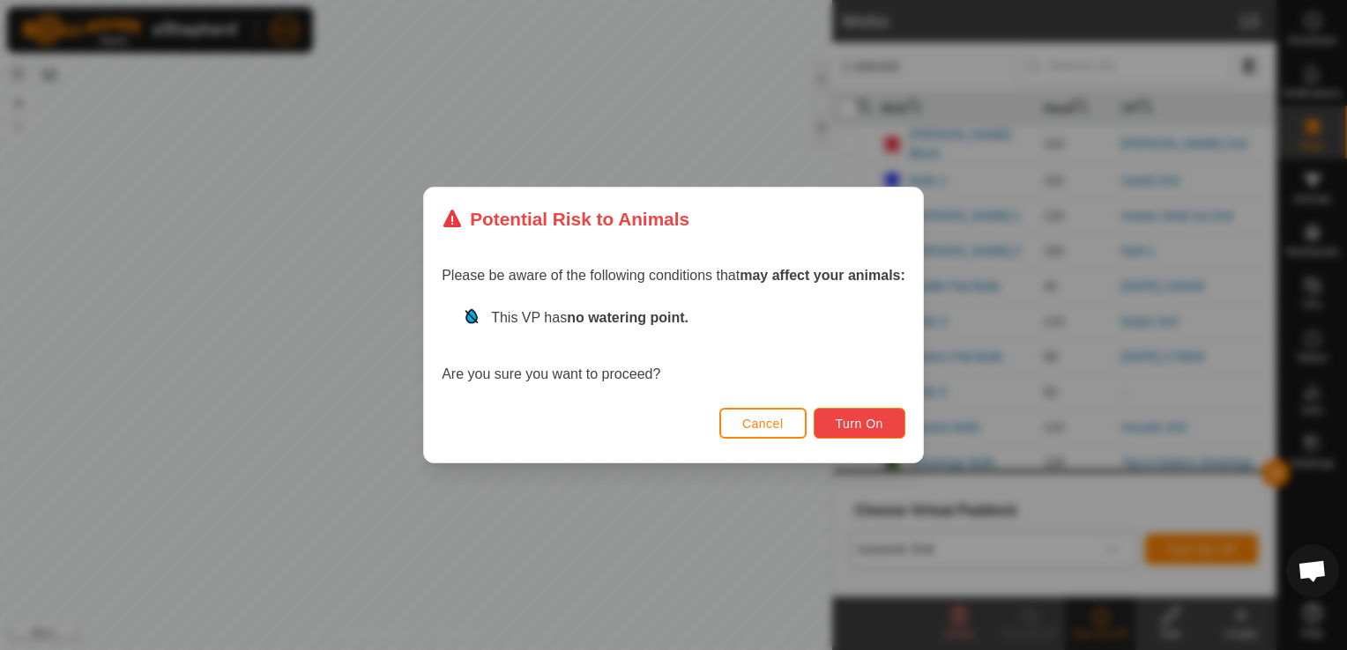
click at [878, 418] on span "Turn On" at bounding box center [860, 424] width 48 height 14
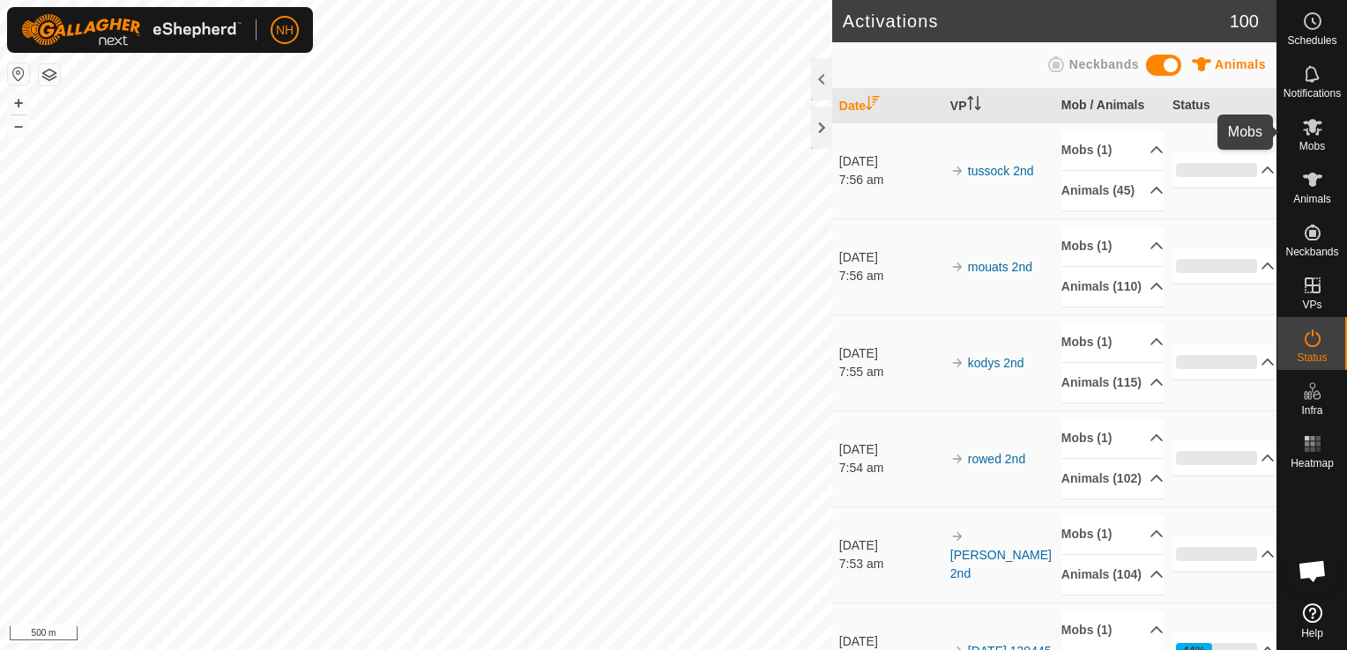
click at [1311, 132] on icon at bounding box center [1312, 127] width 19 height 17
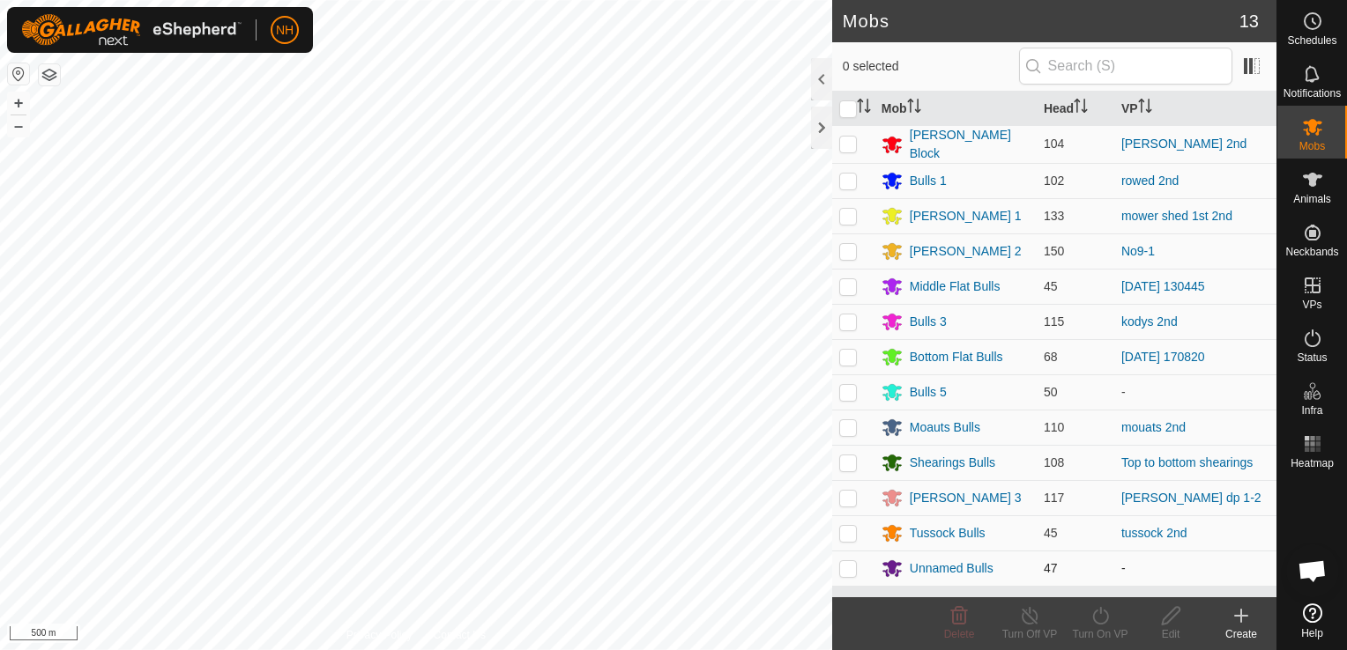
click at [852, 563] on p-checkbox at bounding box center [848, 568] width 18 height 14
checkbox input "true"
click at [1100, 613] on icon at bounding box center [1100, 616] width 16 height 18
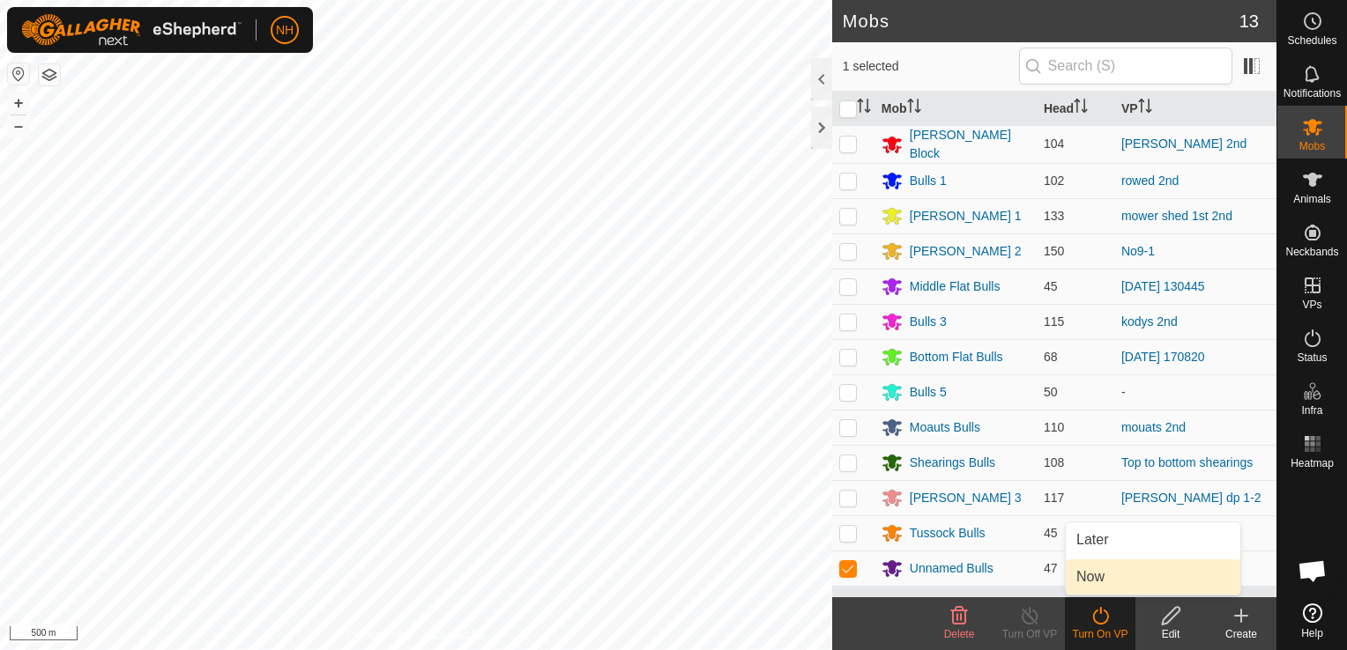
click at [1098, 573] on link "Now" at bounding box center [1153, 577] width 175 height 35
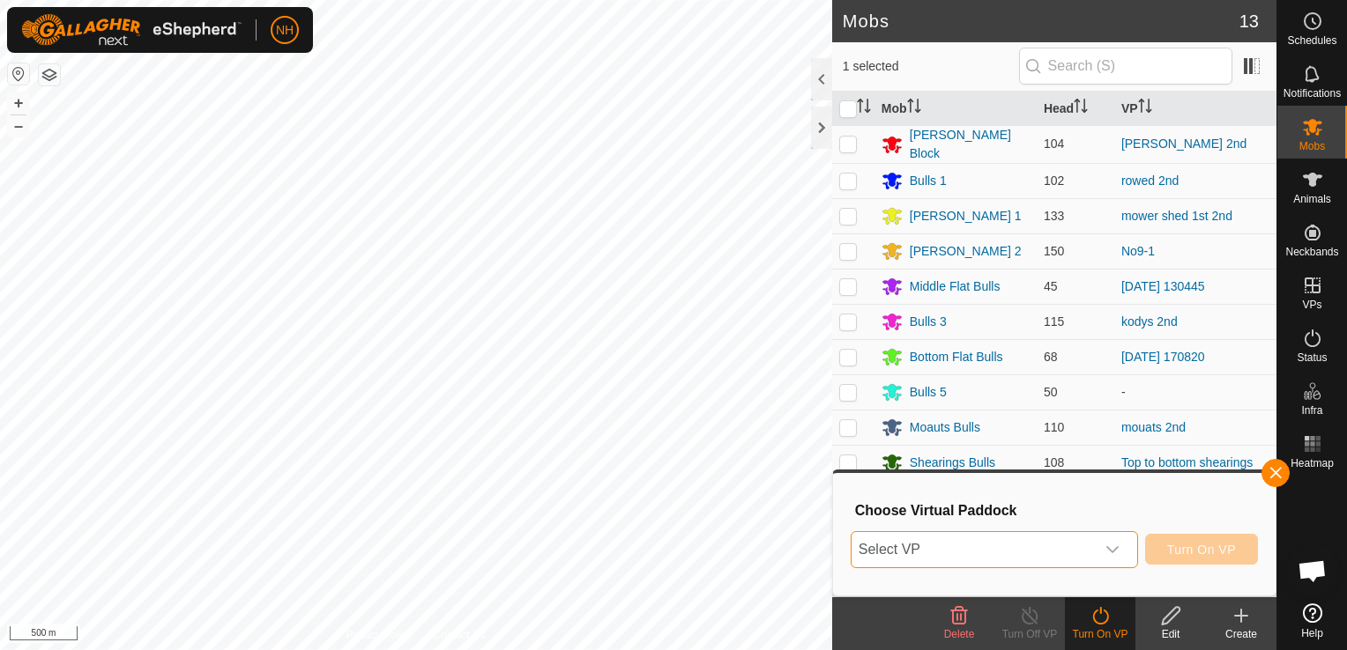
click at [1082, 550] on span "Select VP" at bounding box center [972, 549] width 243 height 35
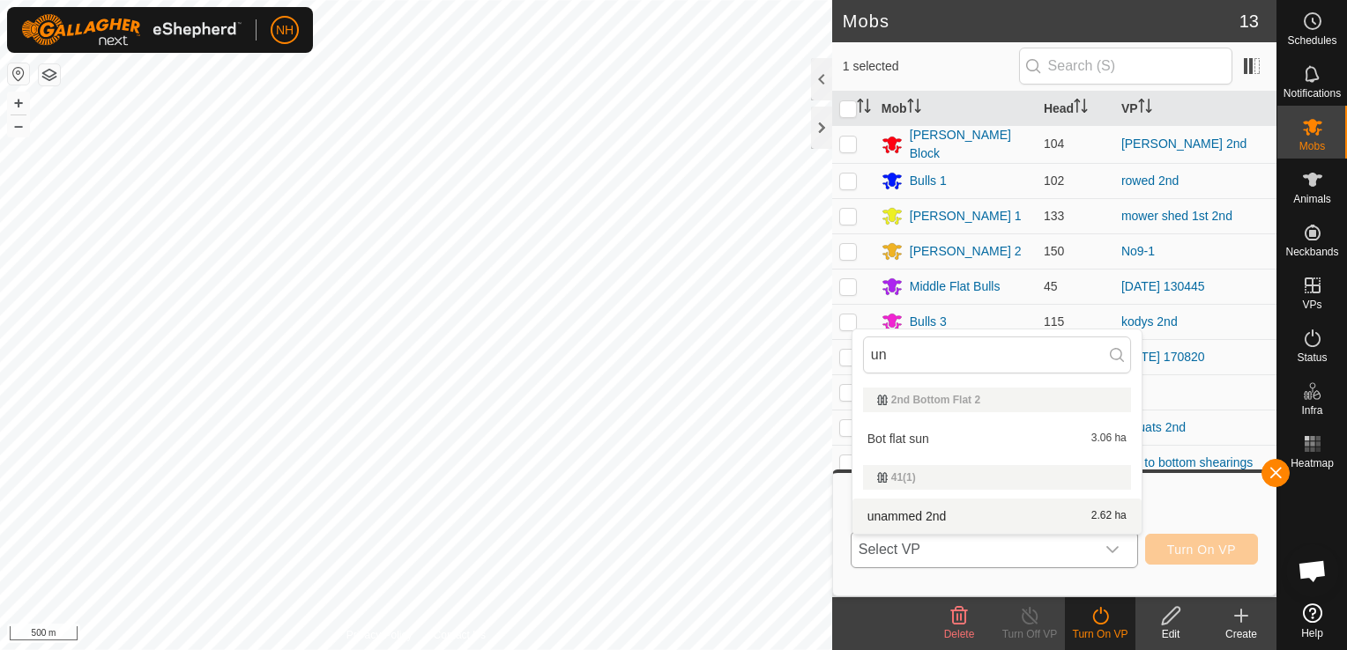
type input "un"
click at [998, 511] on li "unammed 2nd 2.62 ha" at bounding box center [996, 516] width 289 height 35
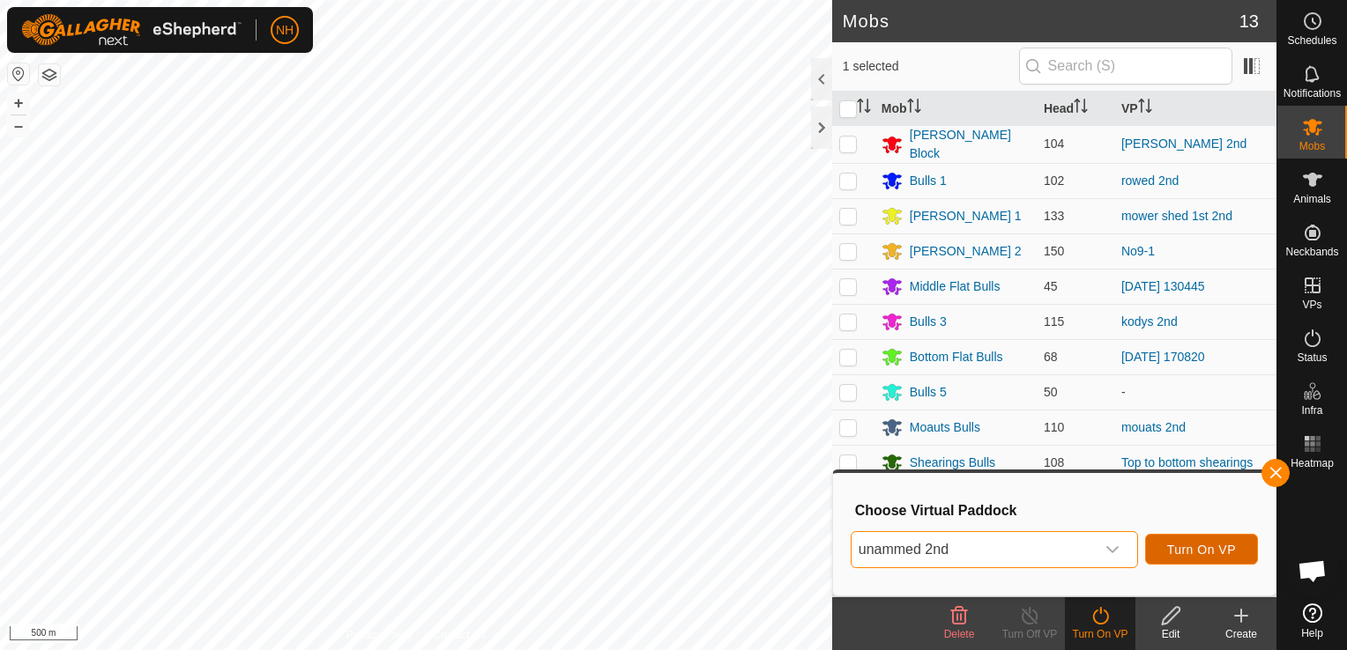
click at [1181, 551] on span "Turn On VP" at bounding box center [1201, 550] width 69 height 14
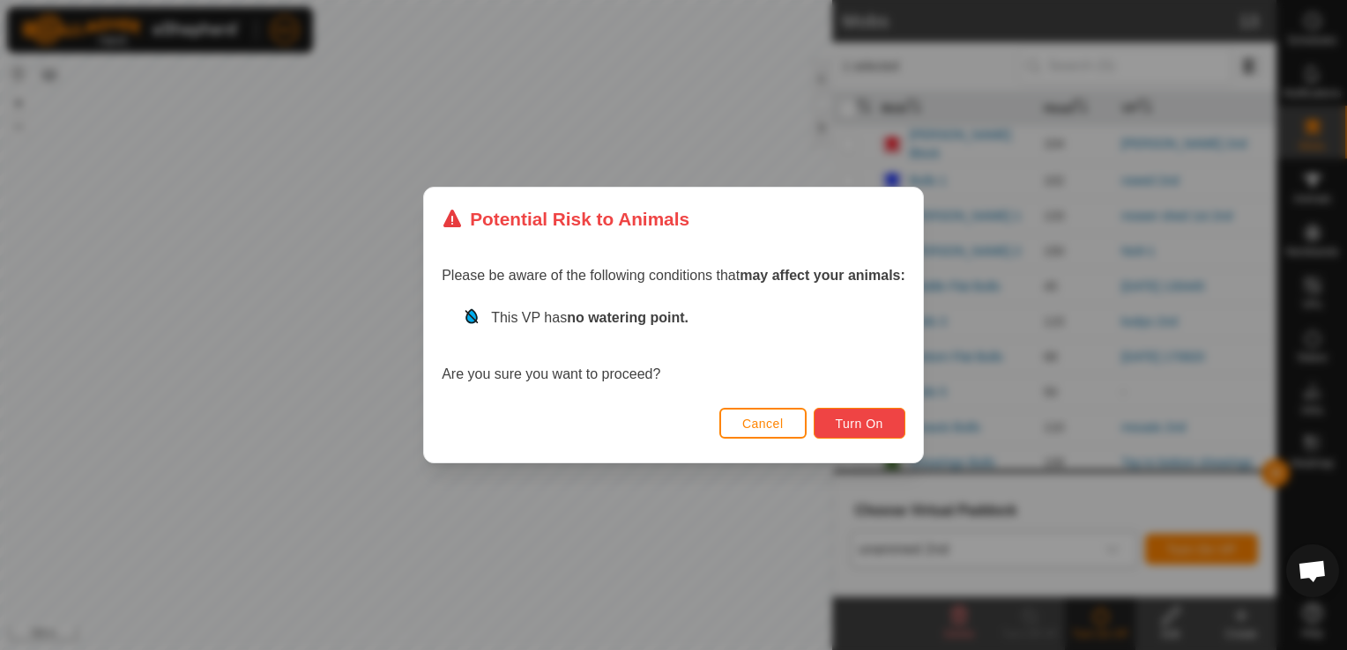
click at [853, 420] on span "Turn On" at bounding box center [860, 424] width 48 height 14
